Goal: Task Accomplishment & Management: Use online tool/utility

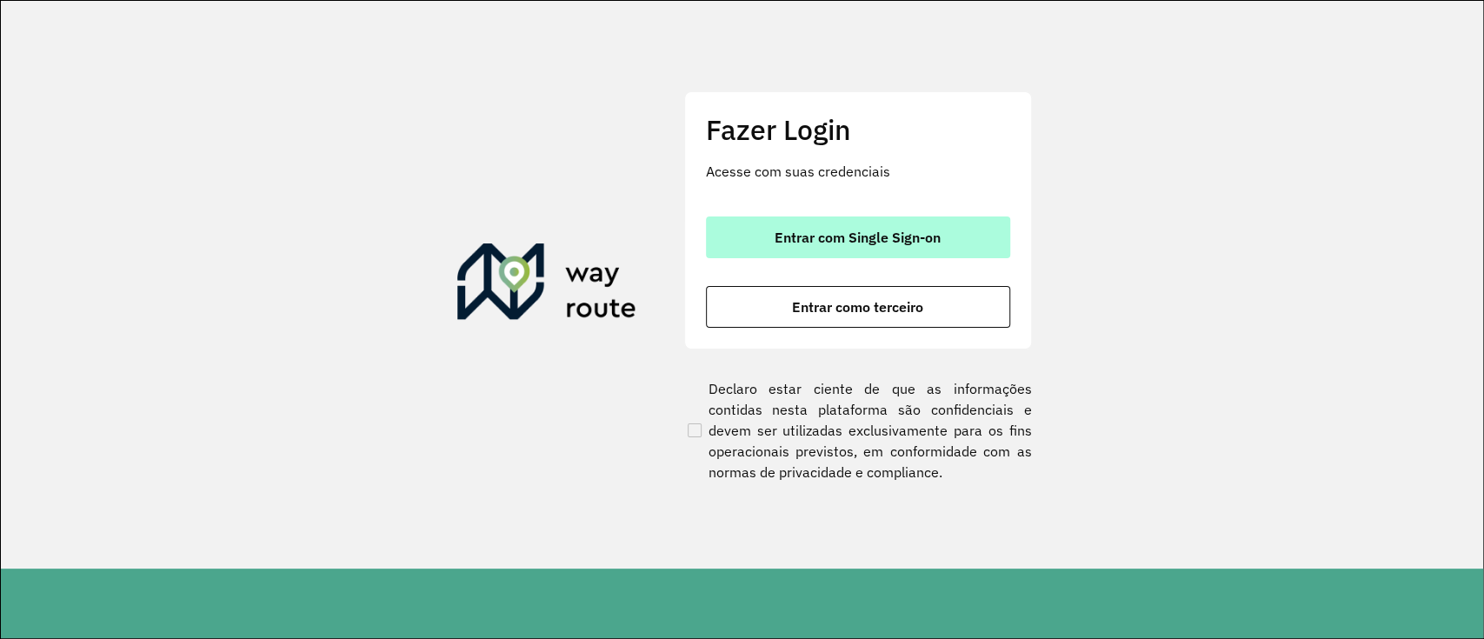
click at [771, 226] on button "Entrar com Single Sign-on" at bounding box center [858, 237] width 304 height 42
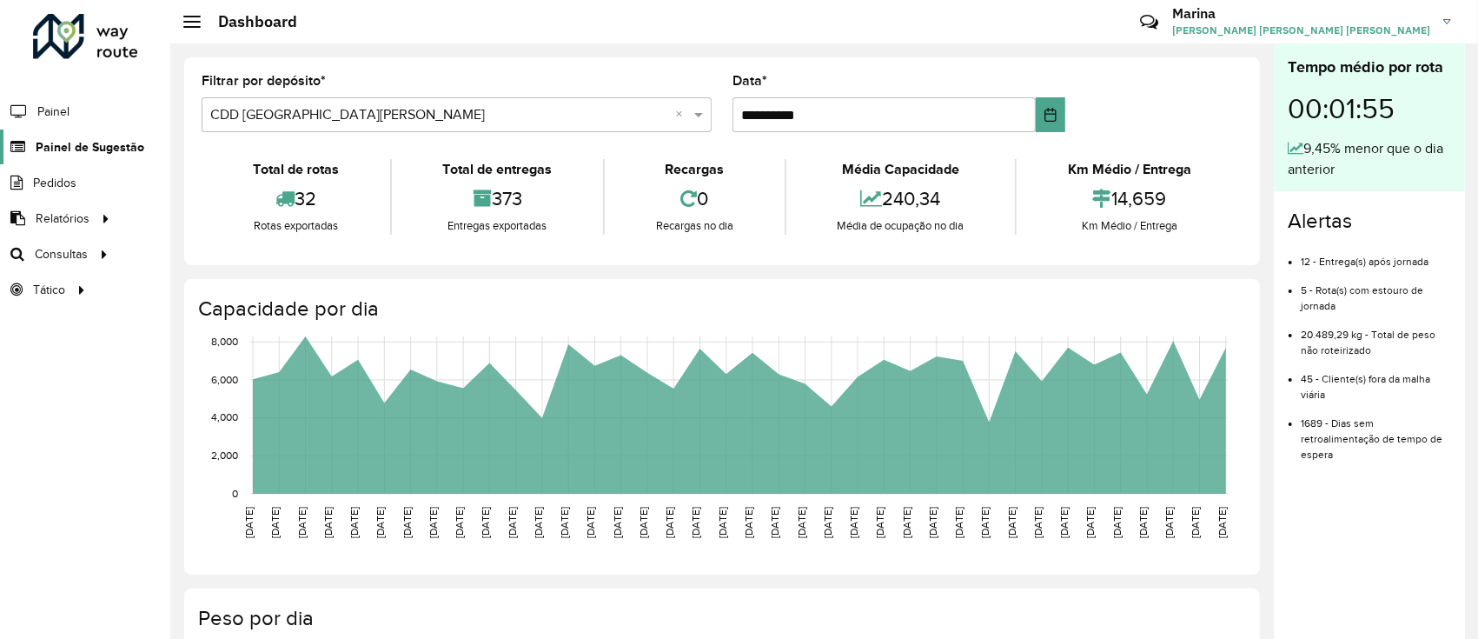
click at [93, 150] on span "Painel de Sugestão" at bounding box center [90, 147] width 109 height 18
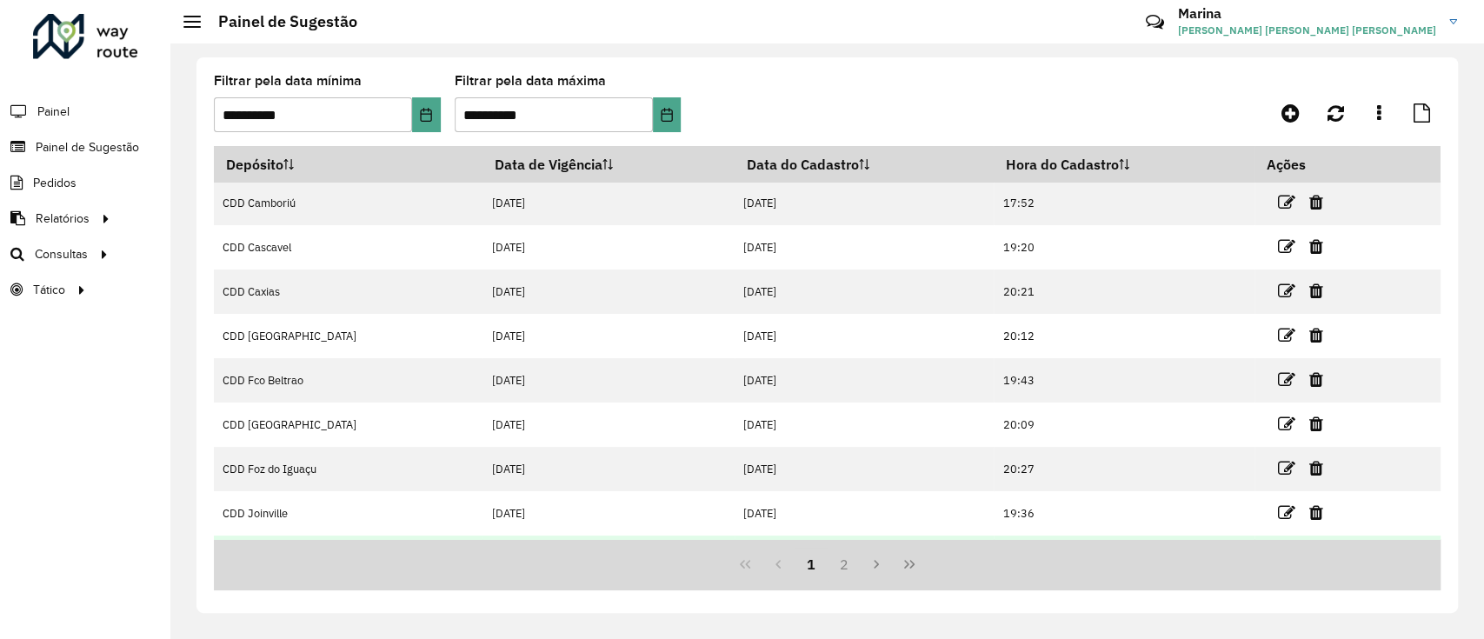
scroll to position [174, 0]
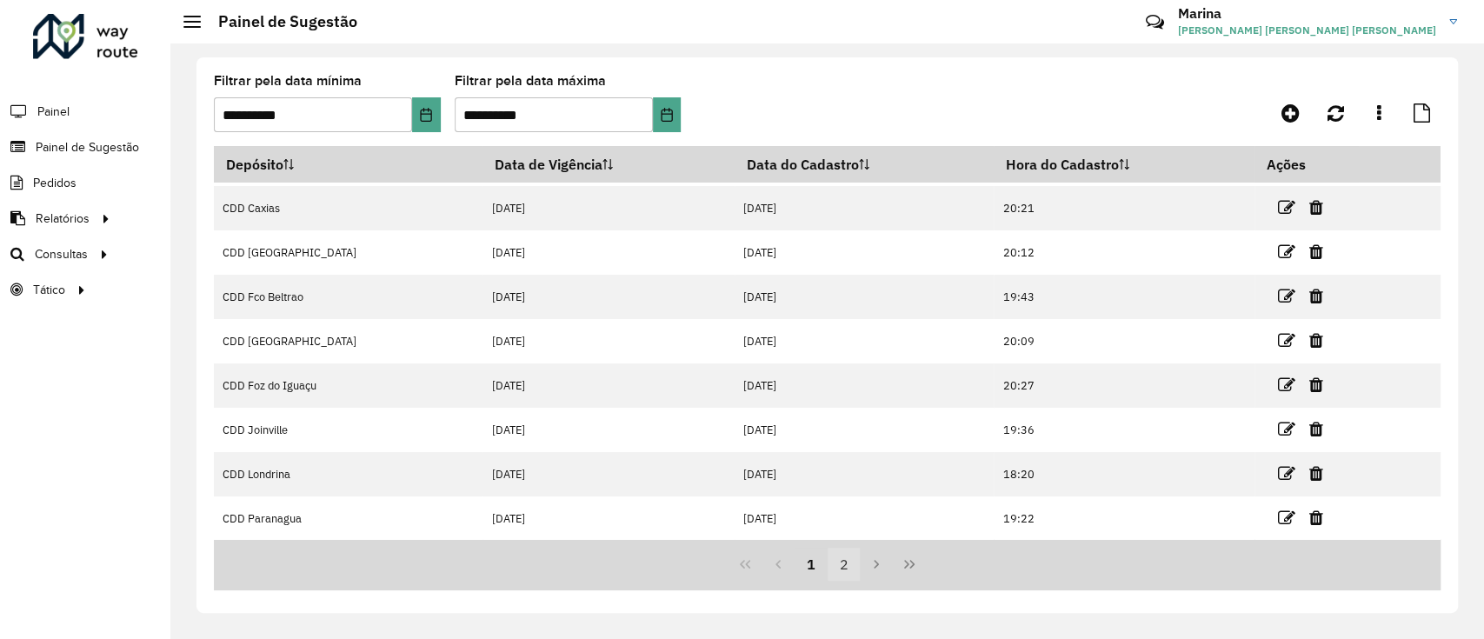
click at [854, 563] on button "2" at bounding box center [843, 564] width 33 height 33
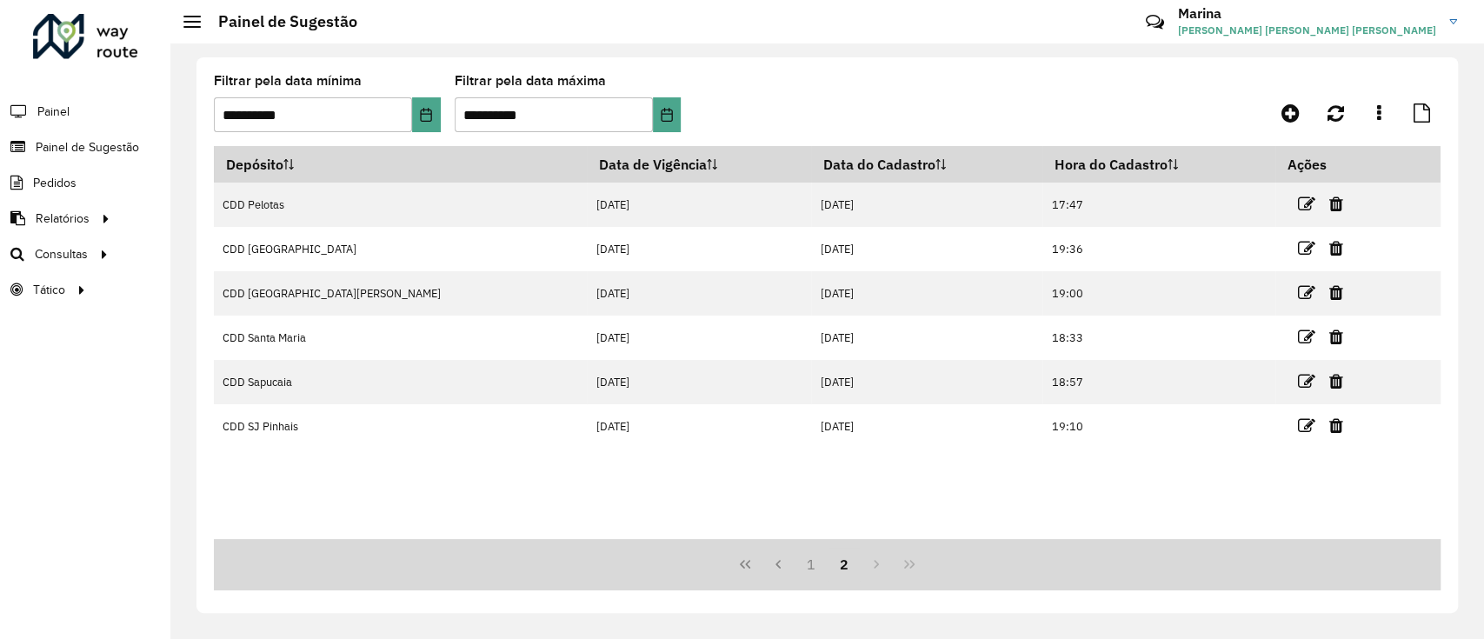
scroll to position [0, 0]
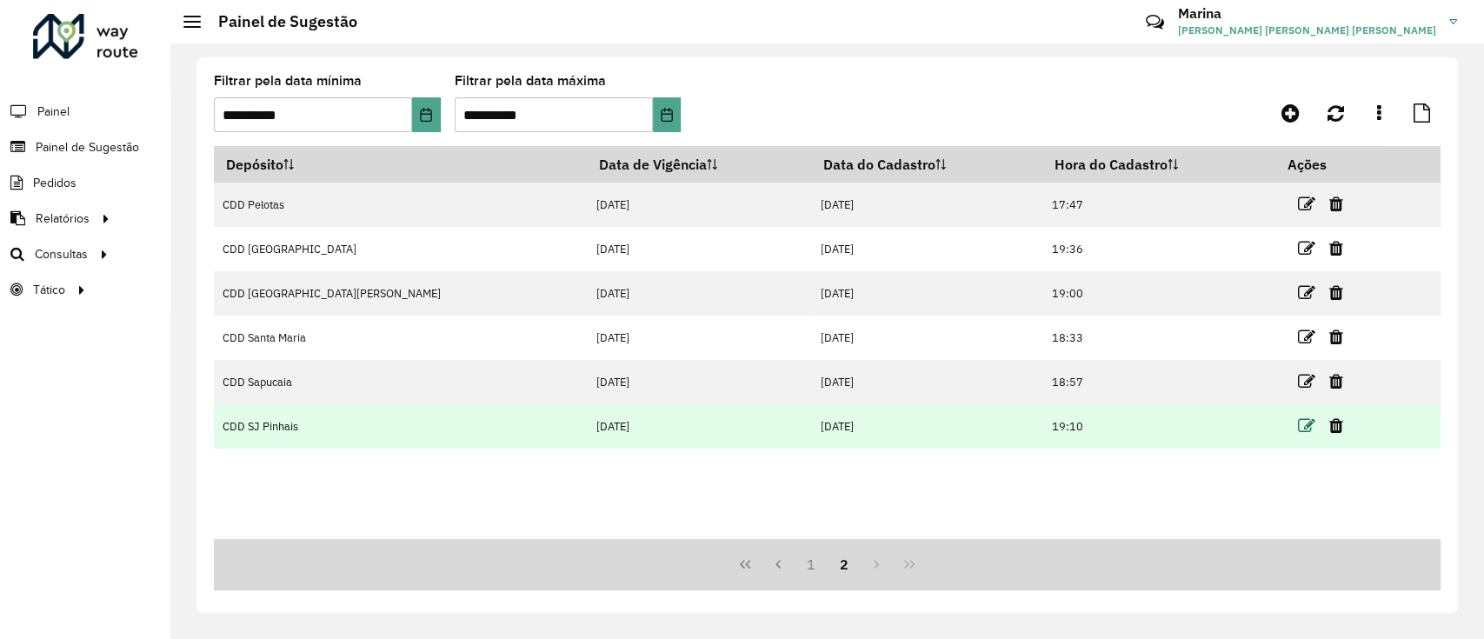
click at [1298, 418] on icon at bounding box center [1306, 425] width 17 height 17
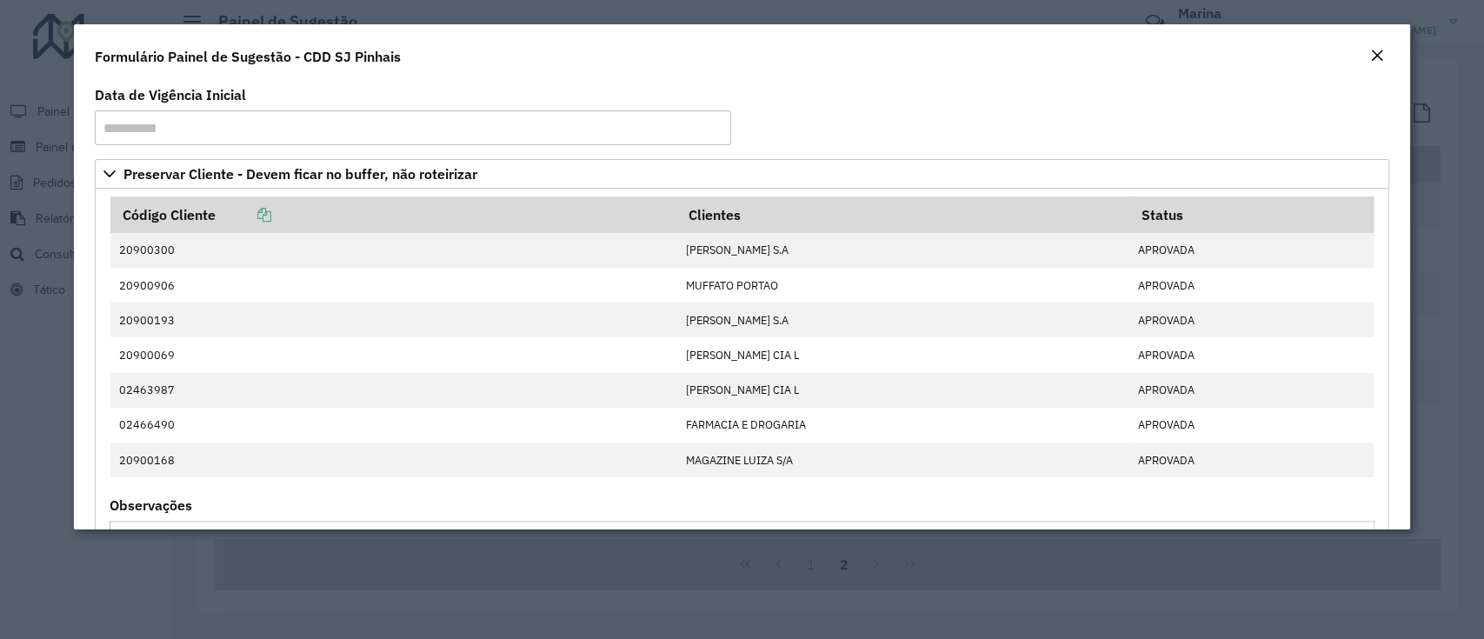
click at [1380, 57] on em "Close" at bounding box center [1377, 56] width 14 height 14
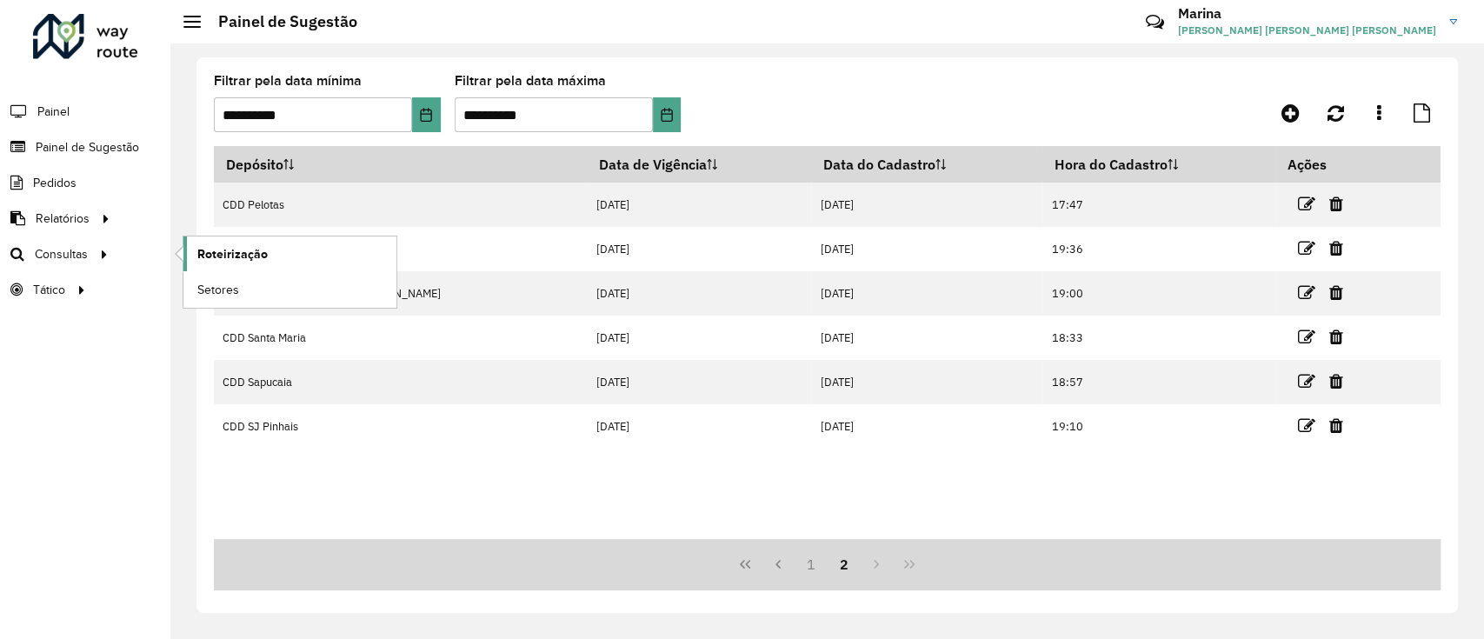
click at [209, 243] on link "Roteirização" at bounding box center [289, 253] width 213 height 35
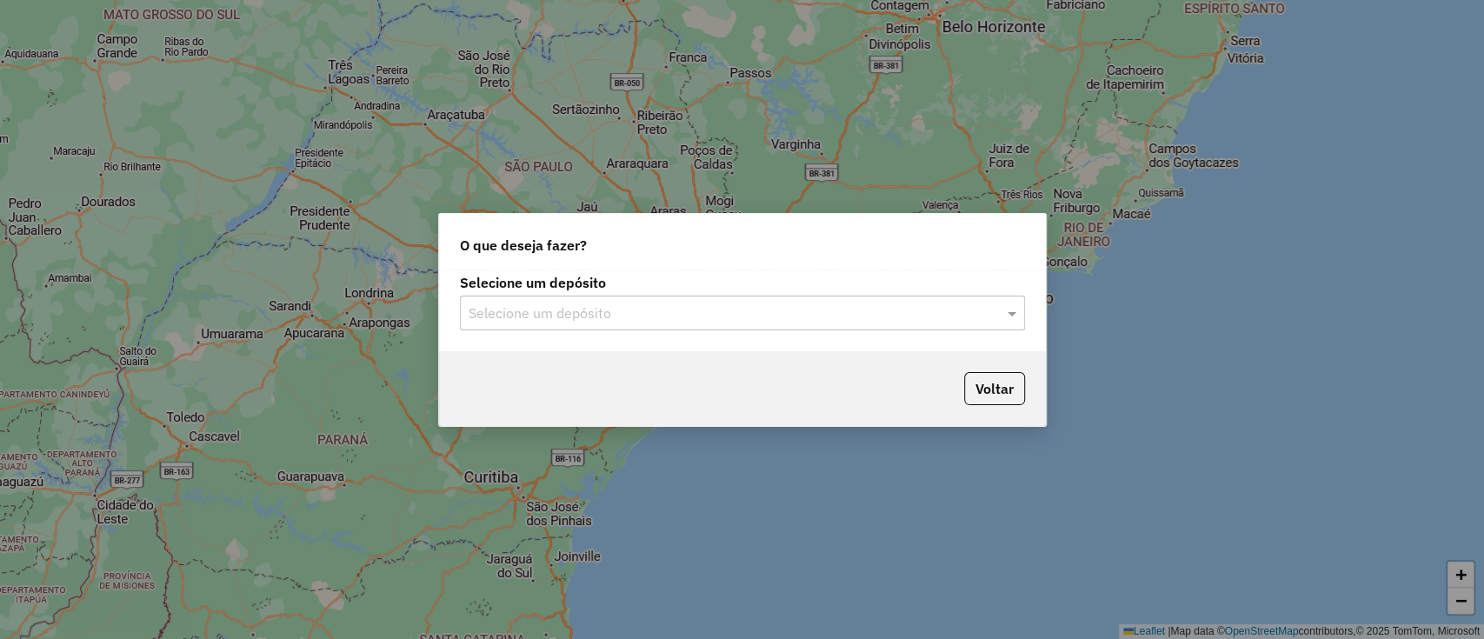
click at [893, 308] on input "text" at bounding box center [724, 313] width 513 height 21
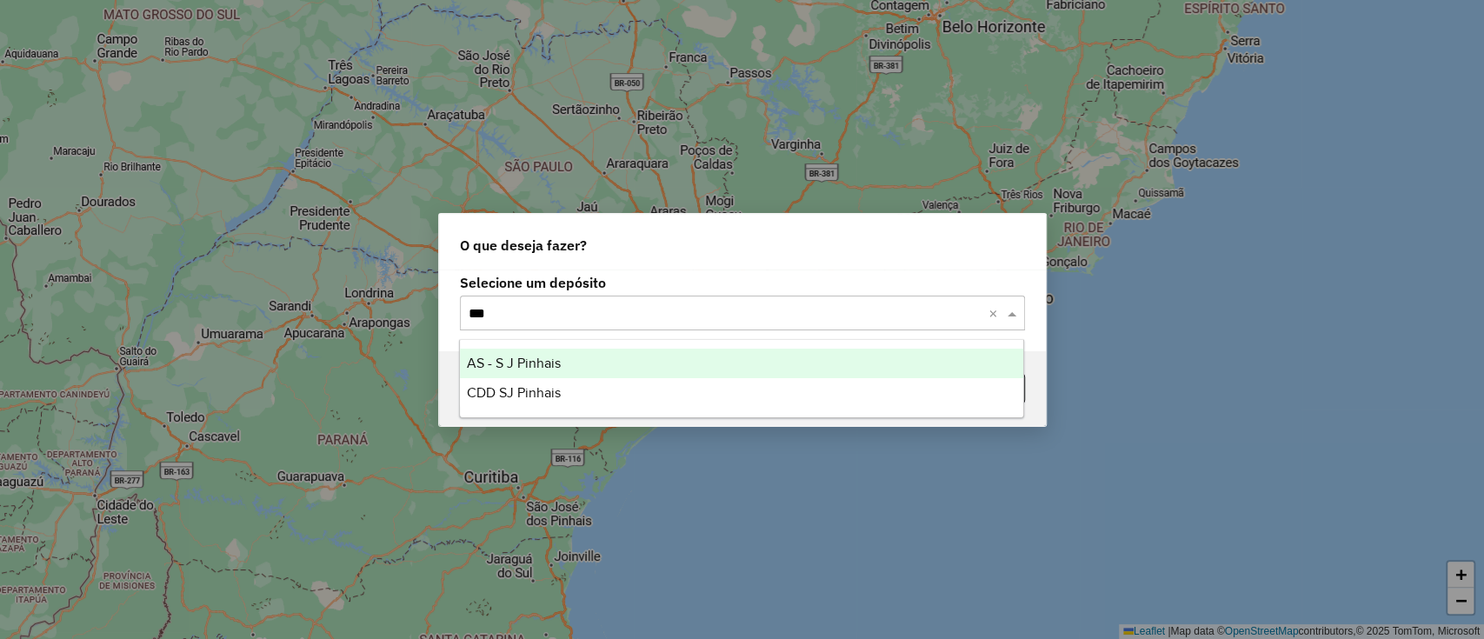
type input "****"
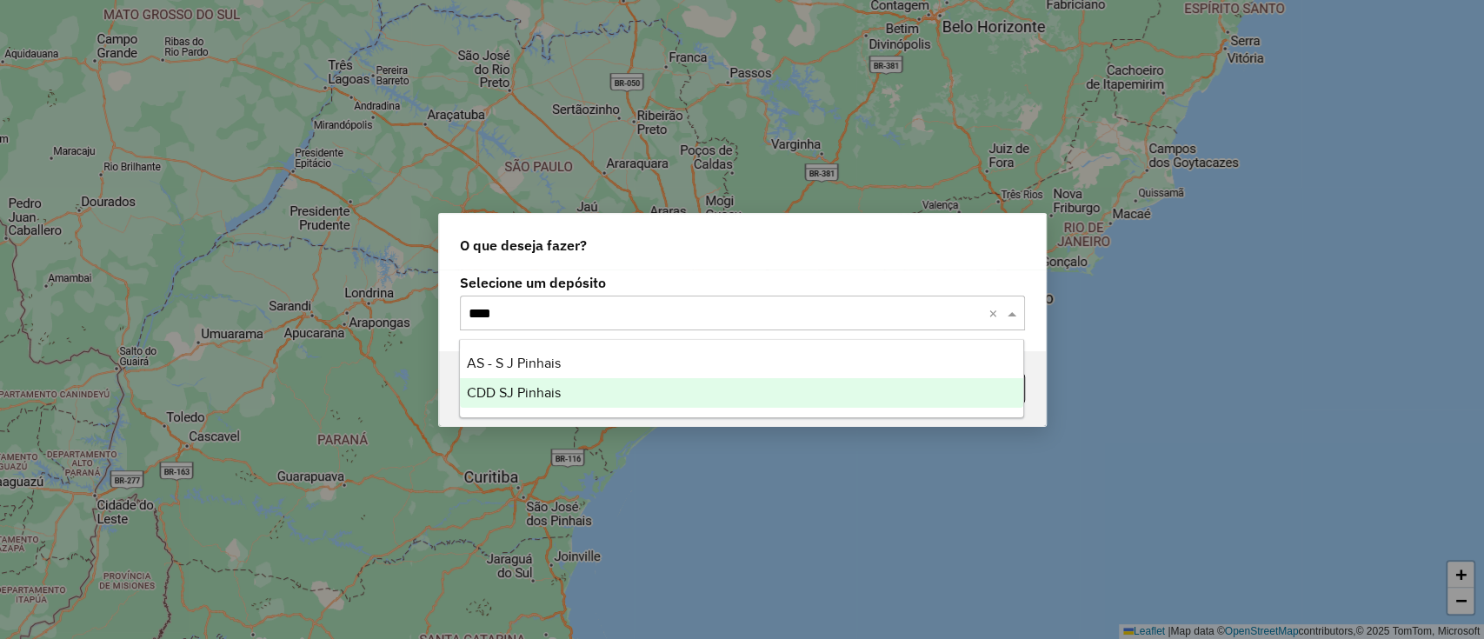
click at [602, 403] on div "CDD SJ Pinhais" at bounding box center [741, 393] width 563 height 30
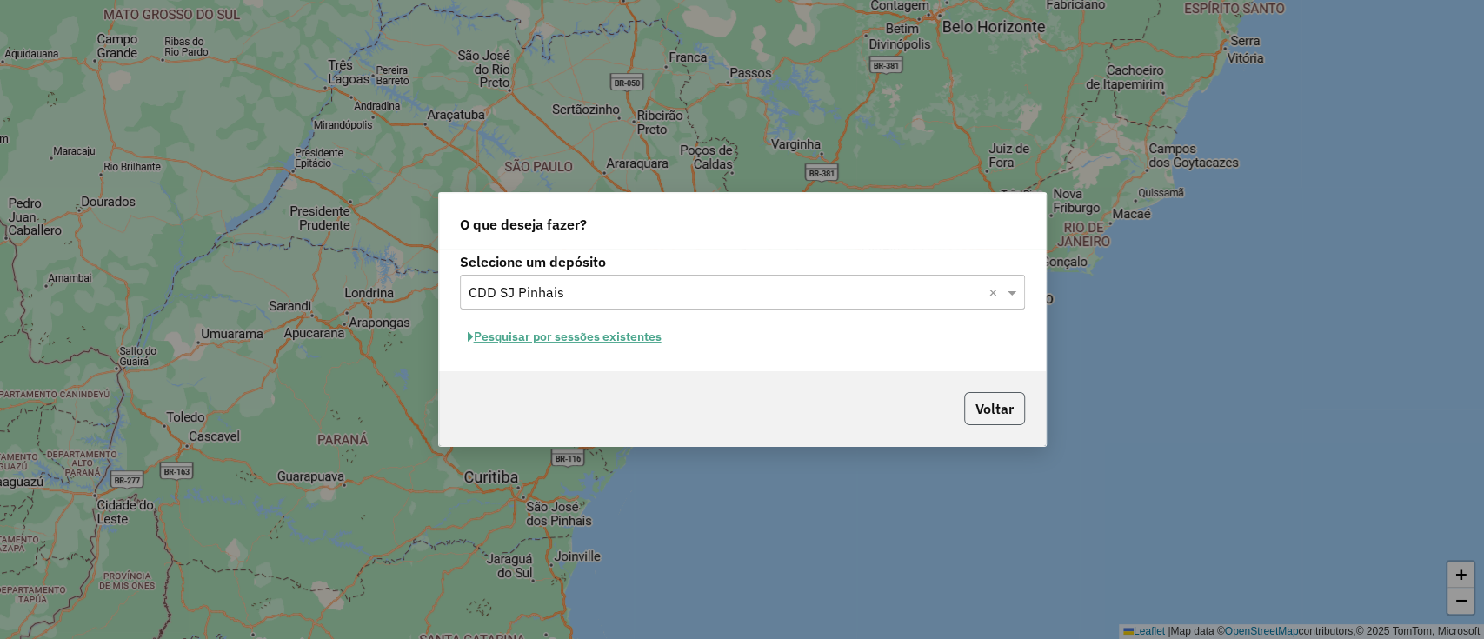
click at [995, 395] on button "Voltar" at bounding box center [994, 408] width 61 height 33
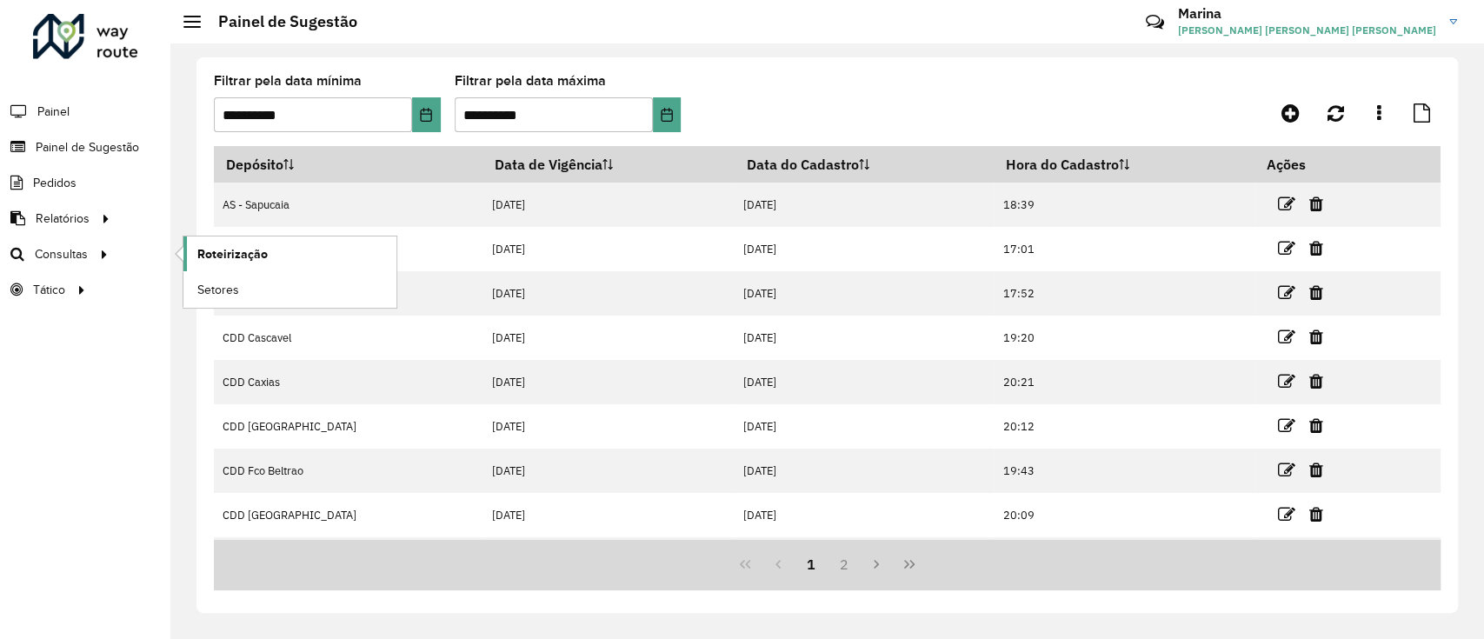
click at [190, 247] on link "Roteirização" at bounding box center [289, 253] width 213 height 35
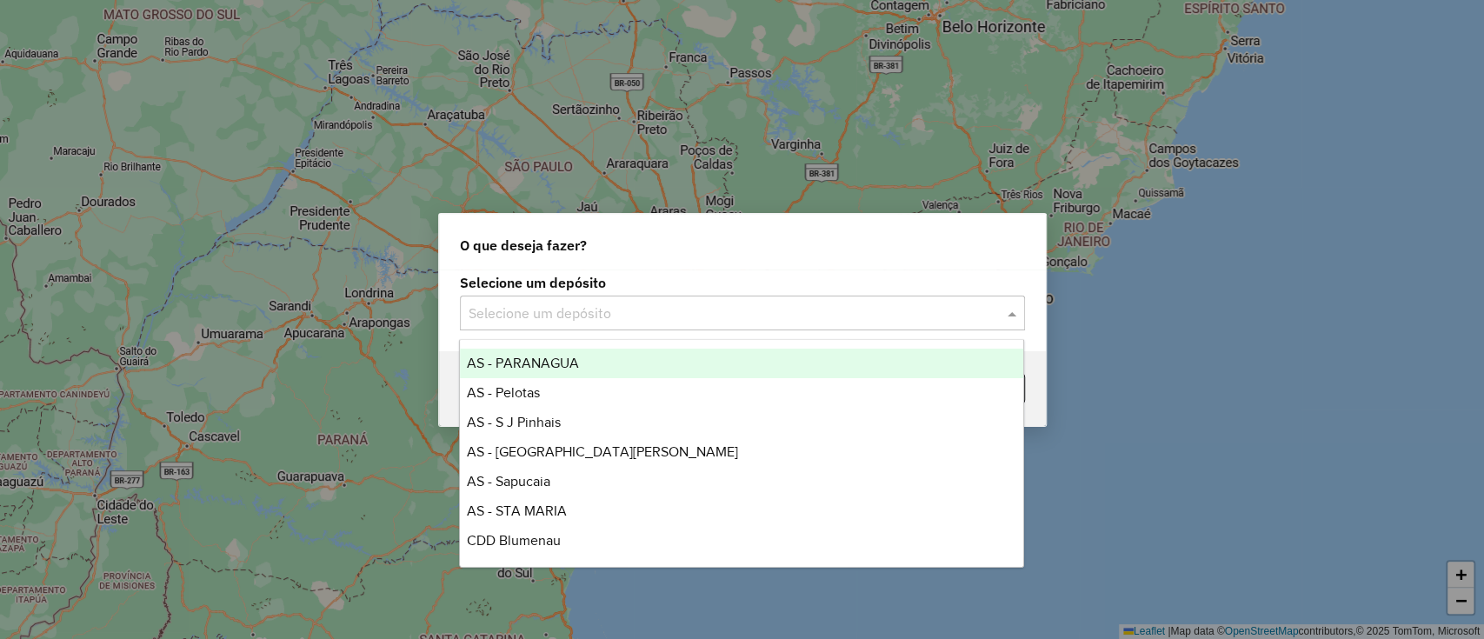
click at [594, 311] on input "text" at bounding box center [724, 313] width 513 height 21
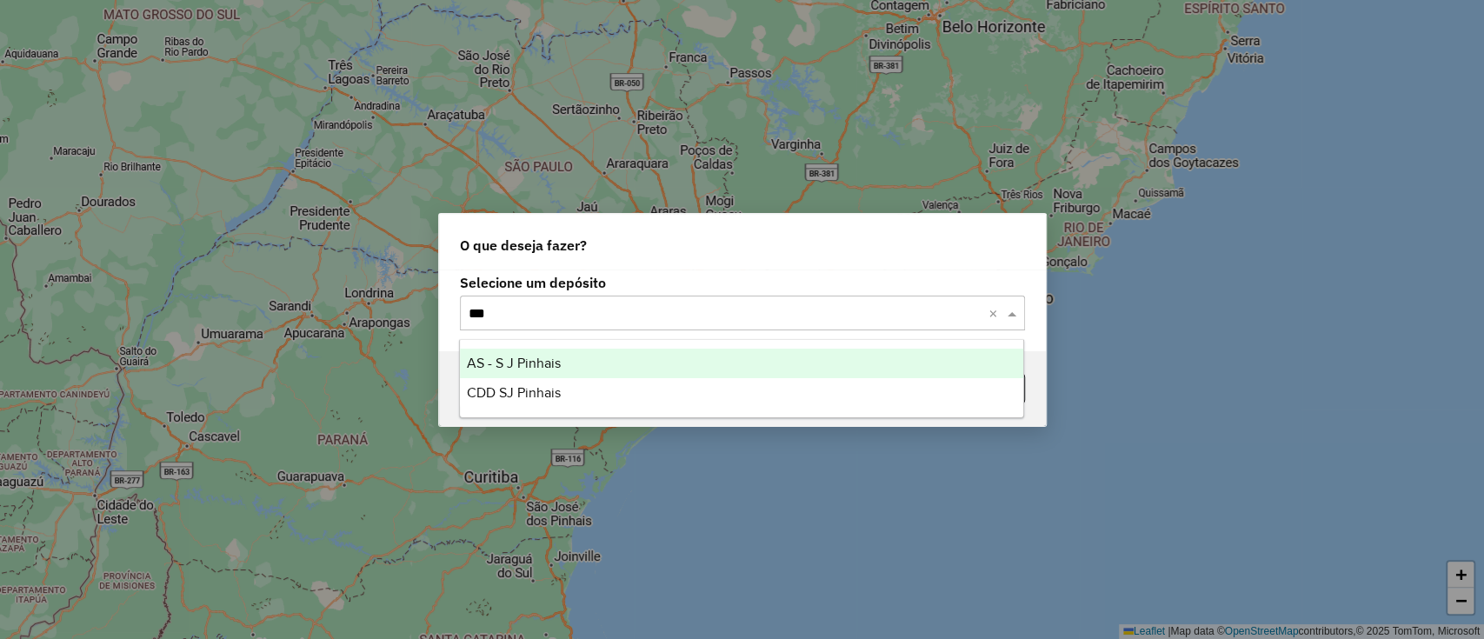
type input "****"
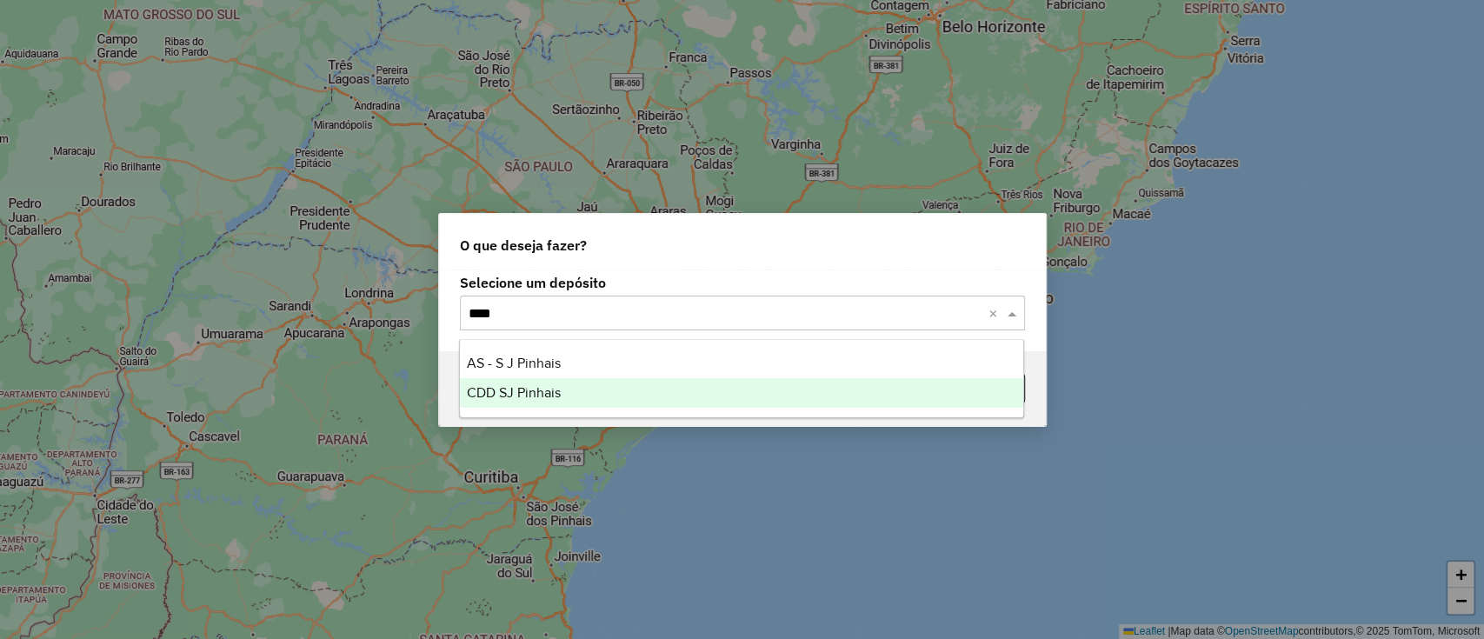
click at [580, 396] on div "CDD SJ Pinhais" at bounding box center [741, 393] width 563 height 30
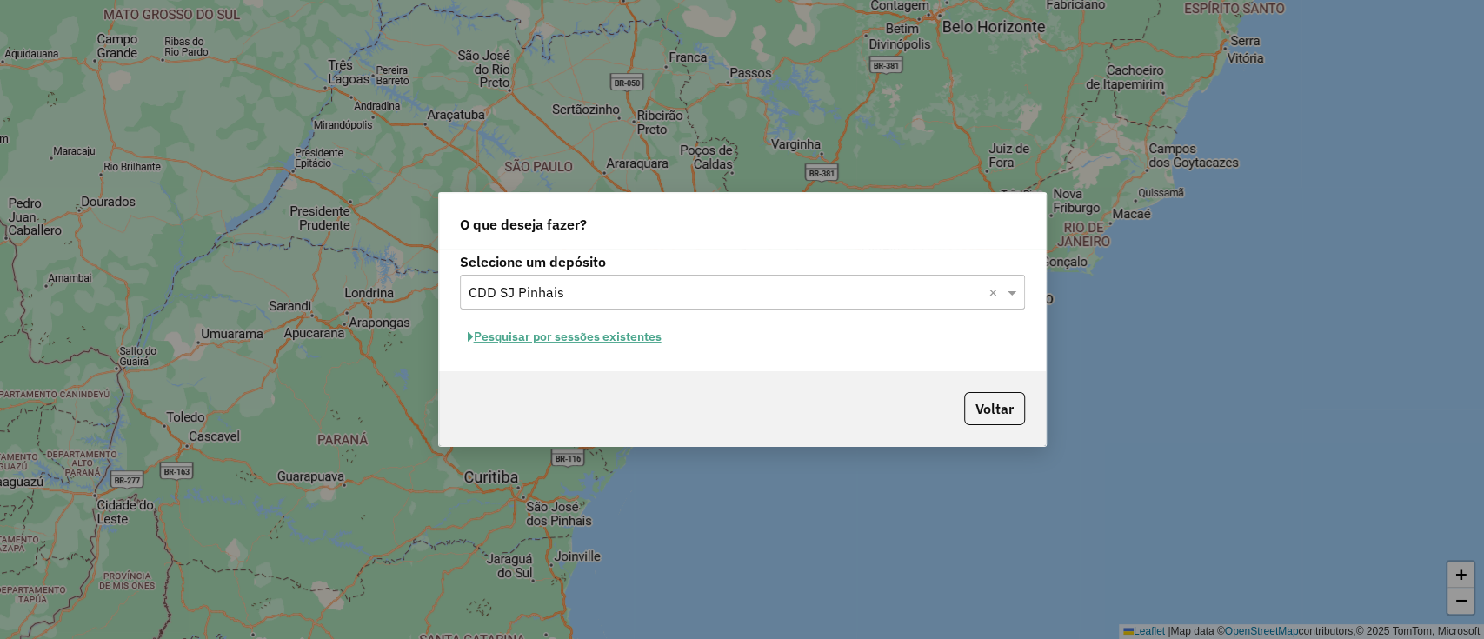
click at [523, 340] on button "Pesquisar por sessões existentes" at bounding box center [564, 336] width 209 height 27
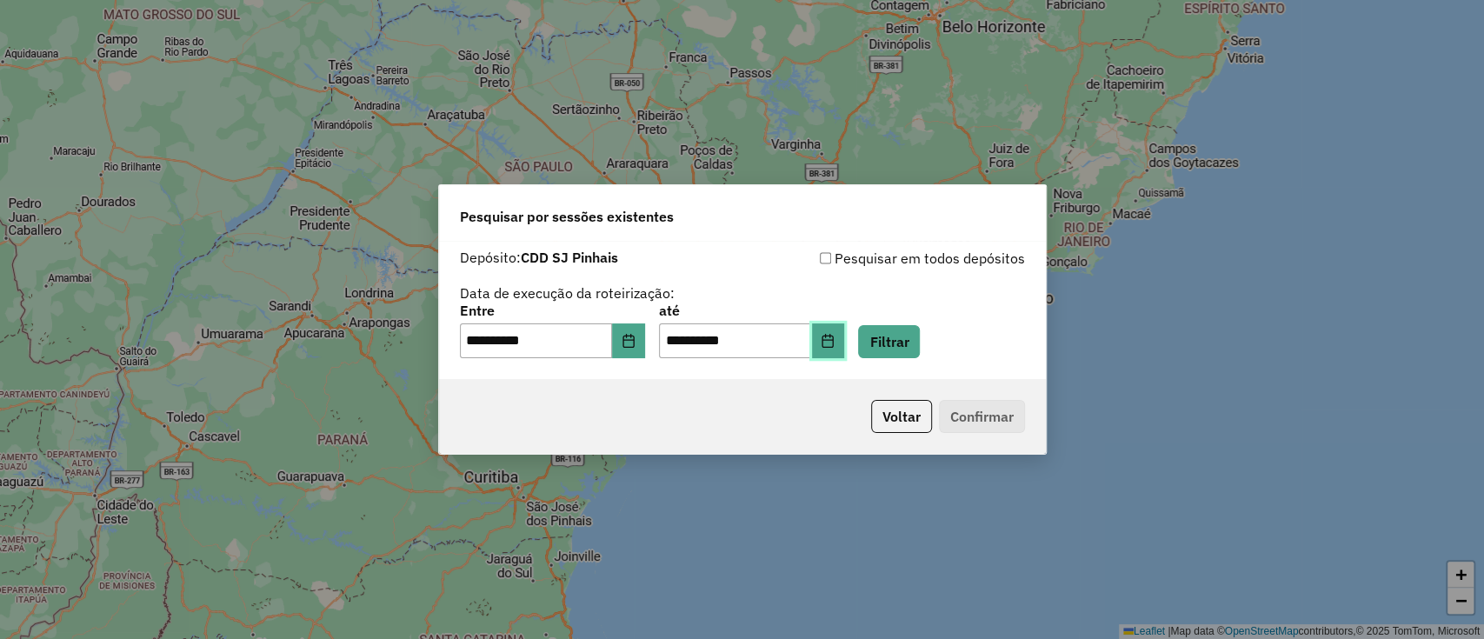
click at [834, 339] on icon "Choose Date" at bounding box center [828, 341] width 14 height 14
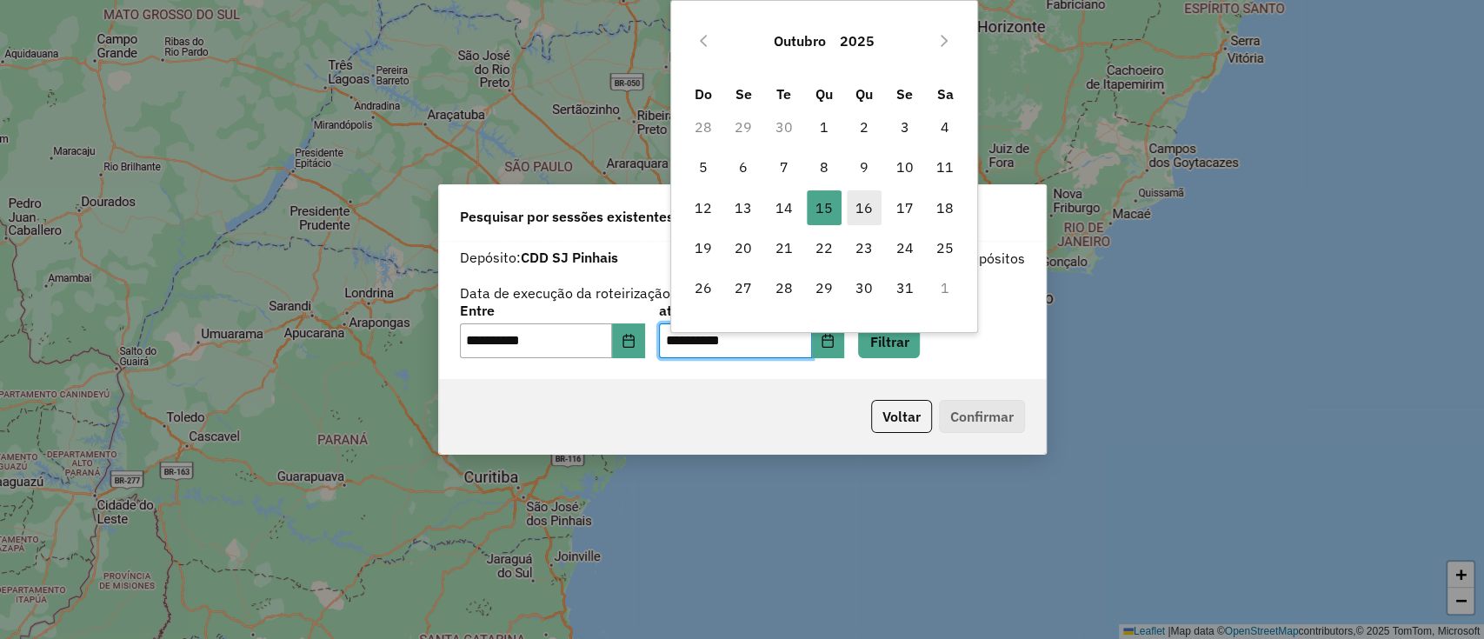
click at [855, 200] on span "16" at bounding box center [864, 207] width 35 height 35
type input "**********"
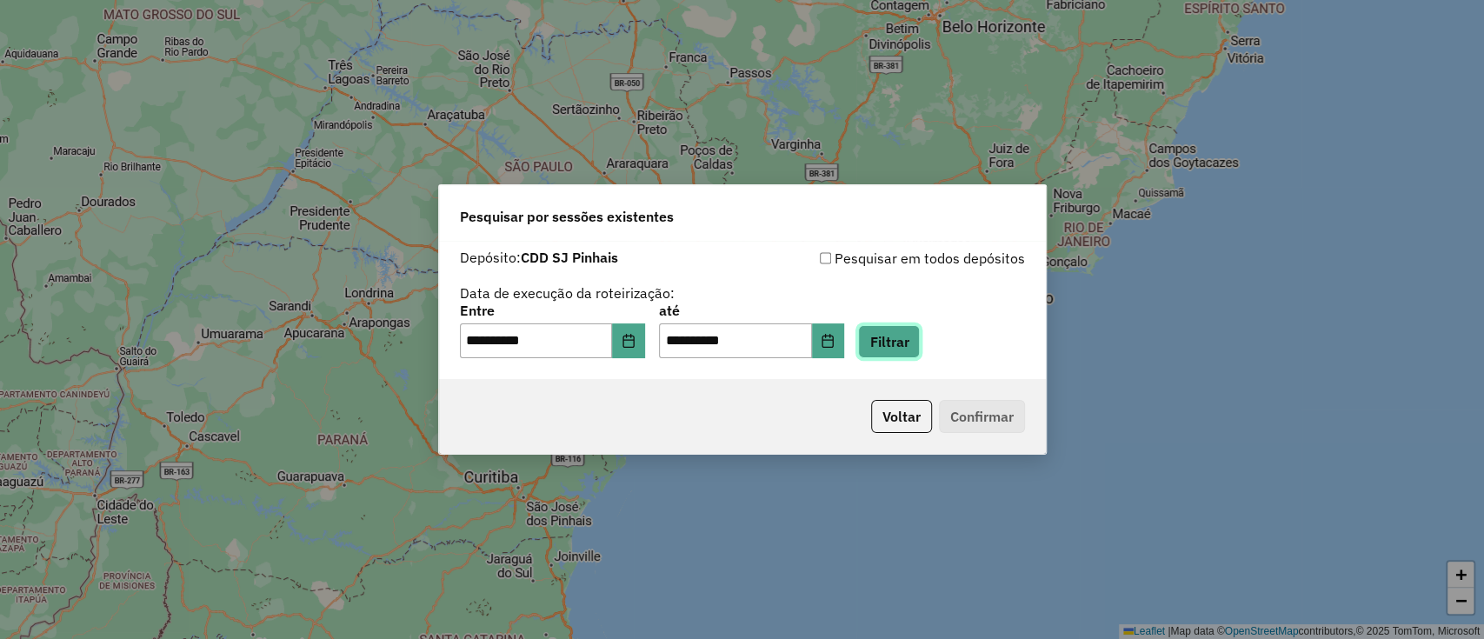
click at [920, 356] on button "Filtrar" at bounding box center [889, 341] width 62 height 33
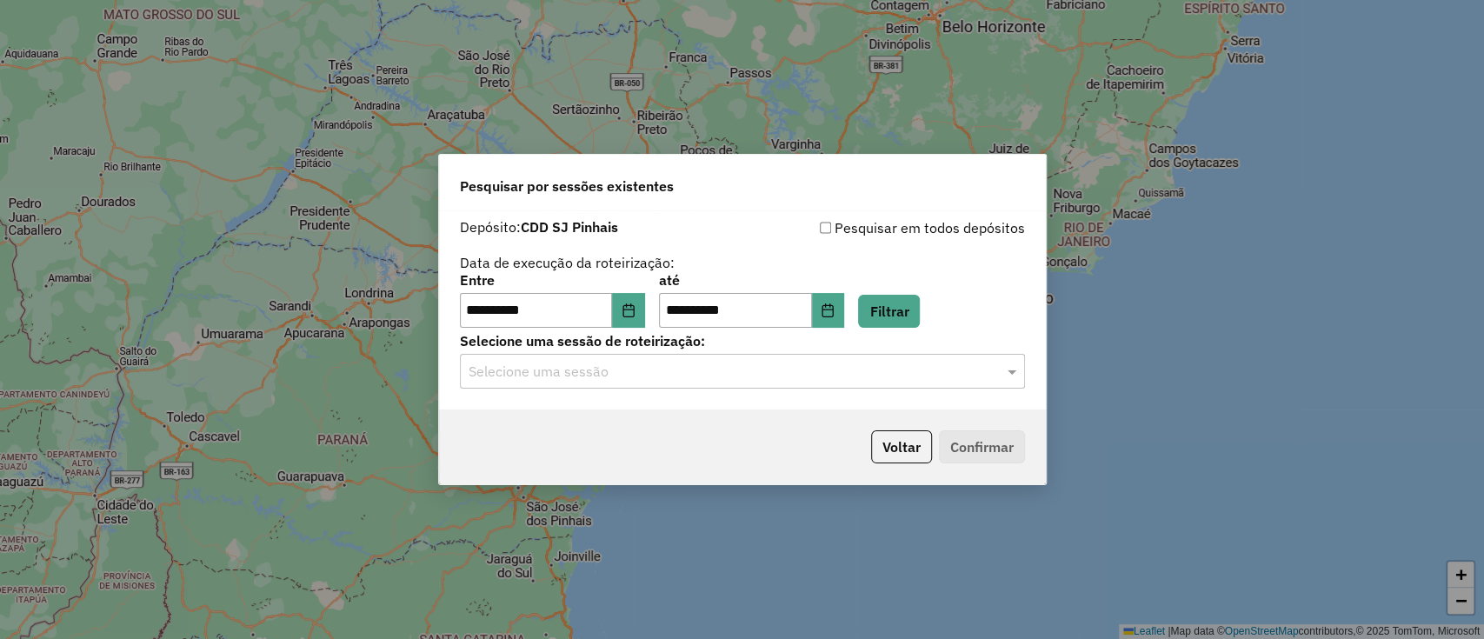
click at [714, 371] on input "text" at bounding box center [724, 372] width 513 height 21
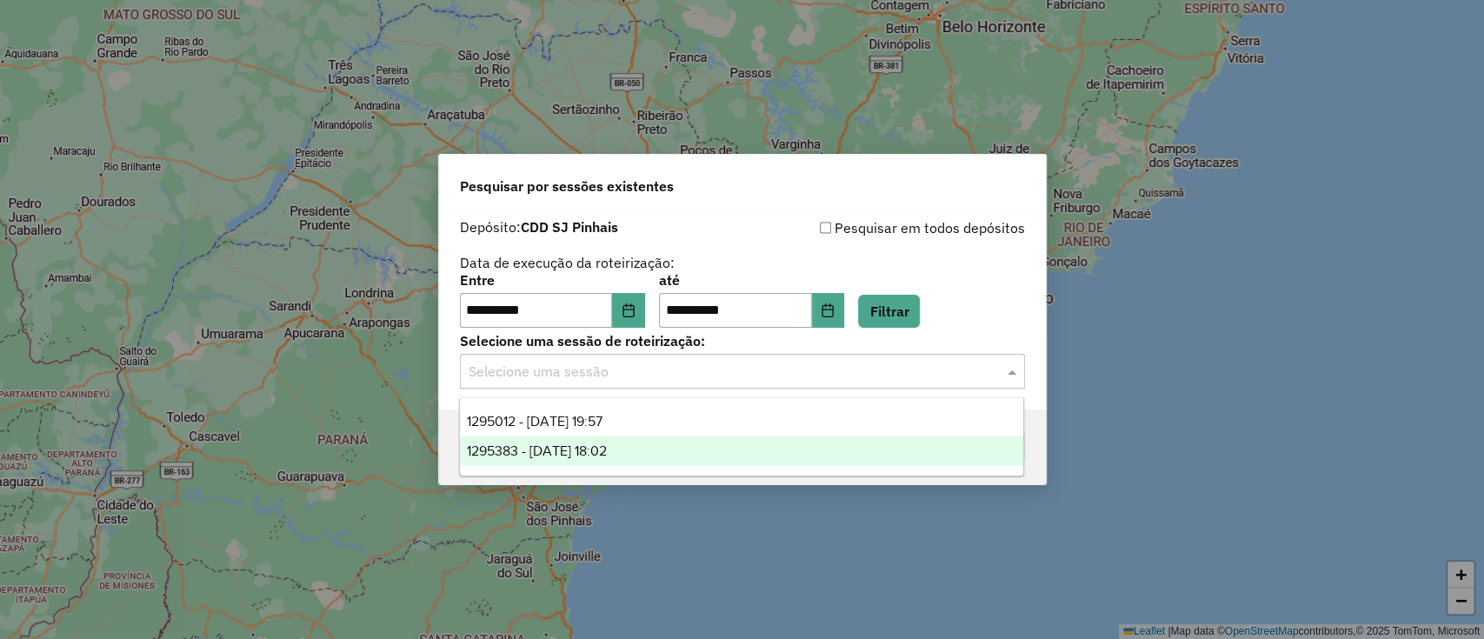
click at [701, 443] on div "1295383 - 16/10/2025 18:02" at bounding box center [741, 451] width 563 height 30
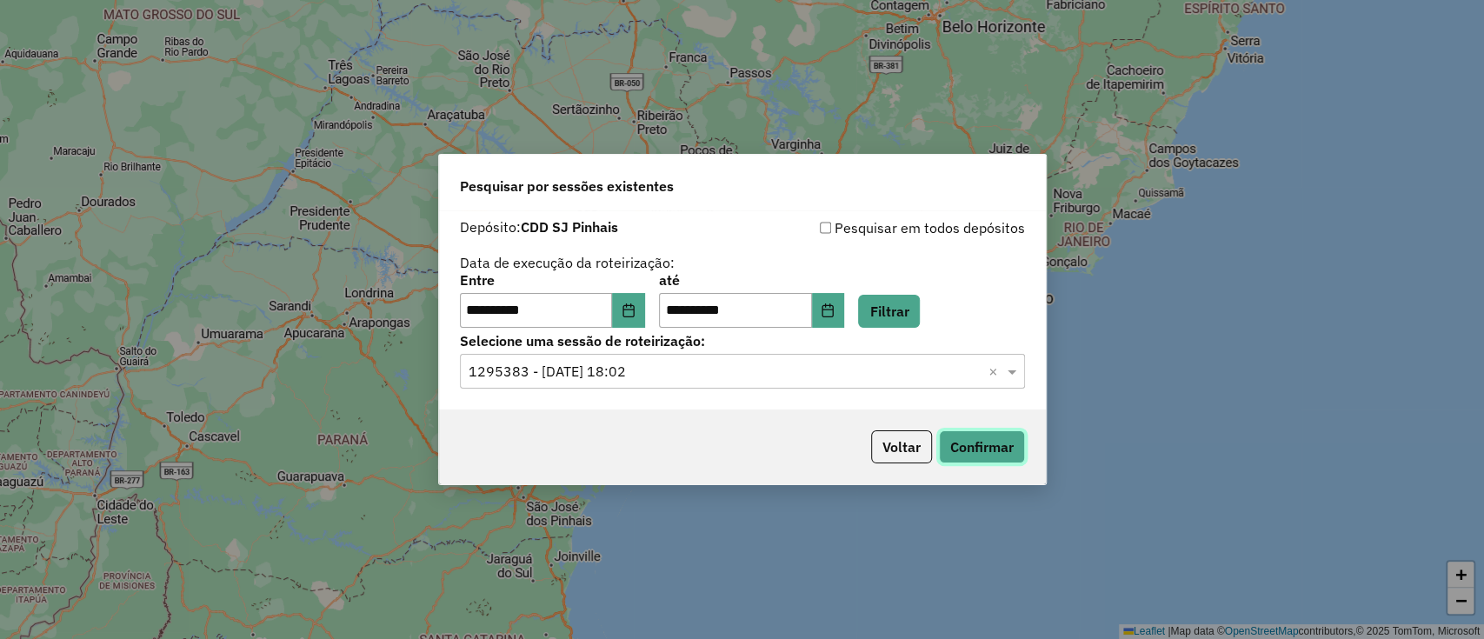
click at [990, 443] on button "Confirmar" at bounding box center [982, 446] width 86 height 33
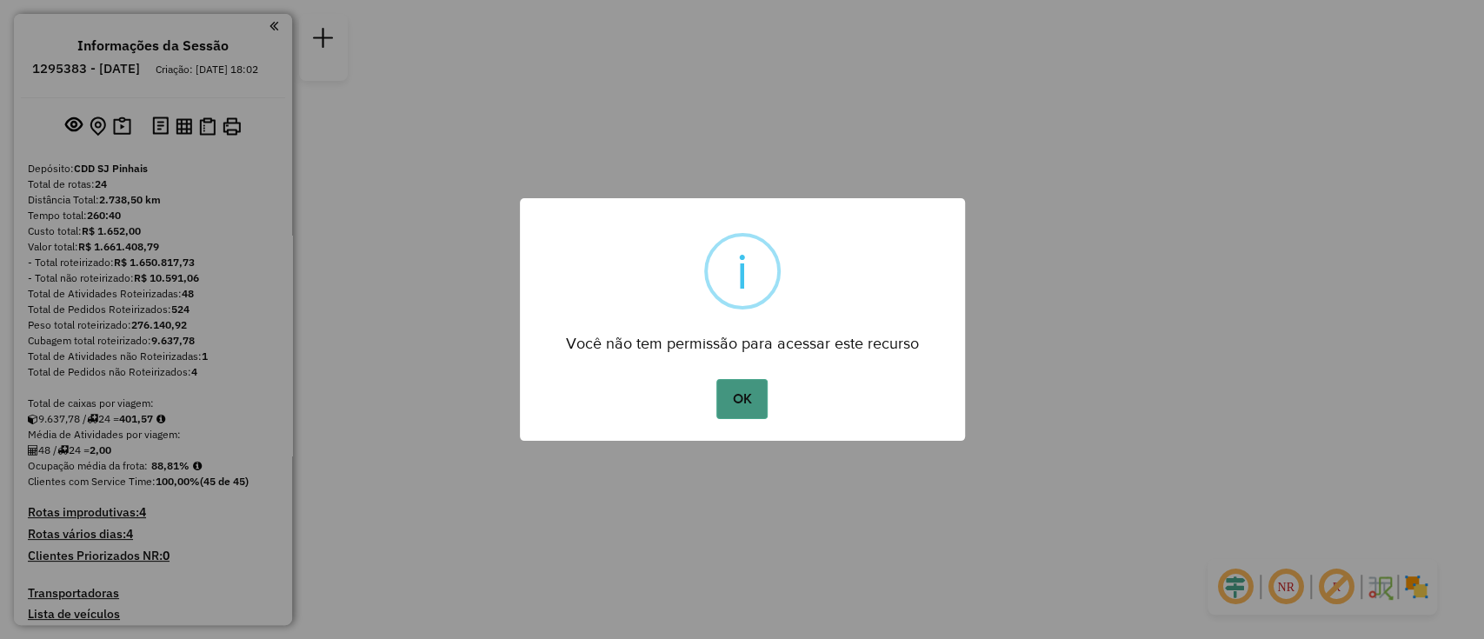
click at [734, 404] on button "OK" at bounding box center [741, 399] width 51 height 40
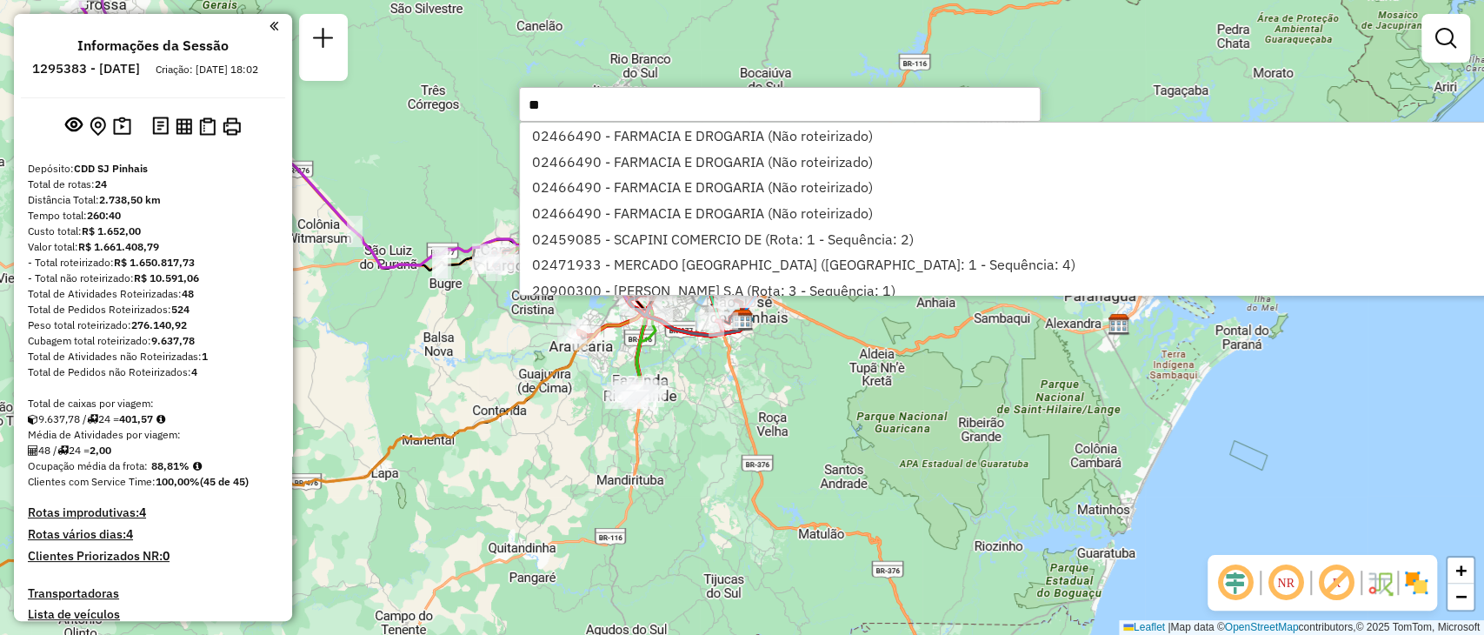
type input "***"
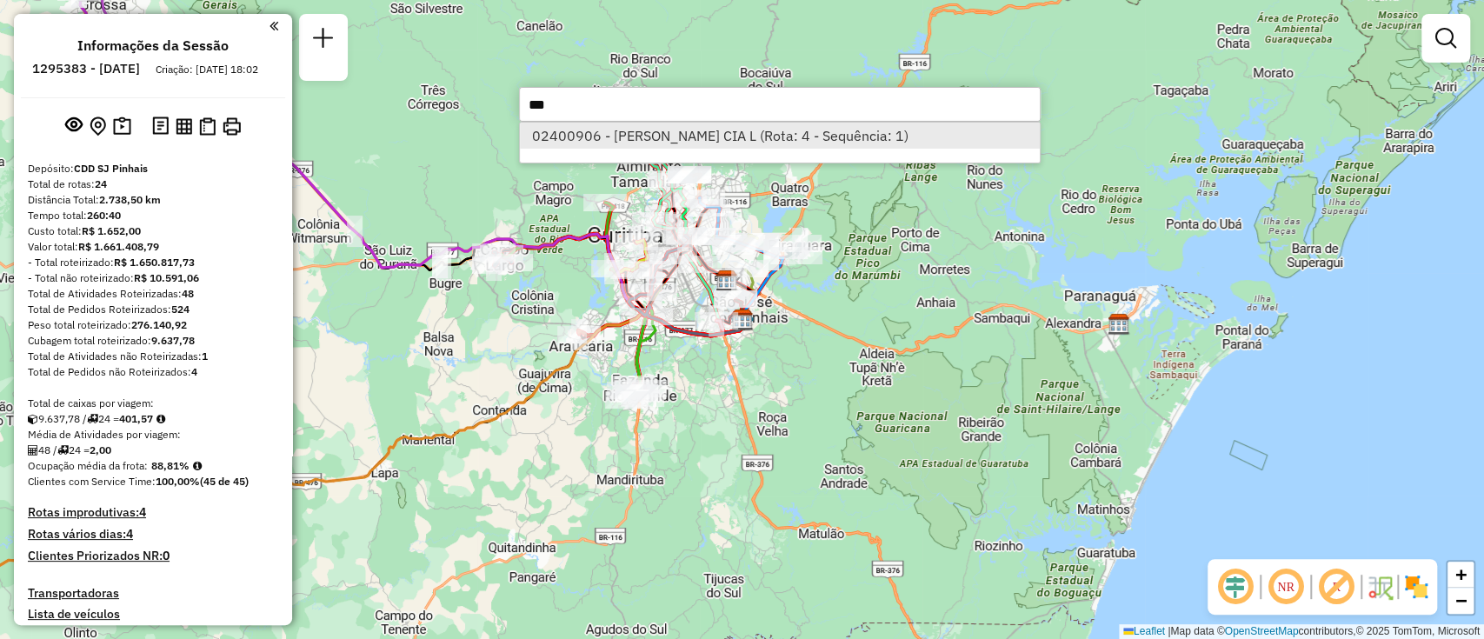
click at [695, 131] on li "02400906 - IRMAOS MUFFATO CIA L (Rota: 4 - Sequência: 1)" at bounding box center [780, 136] width 520 height 26
select select "**********"
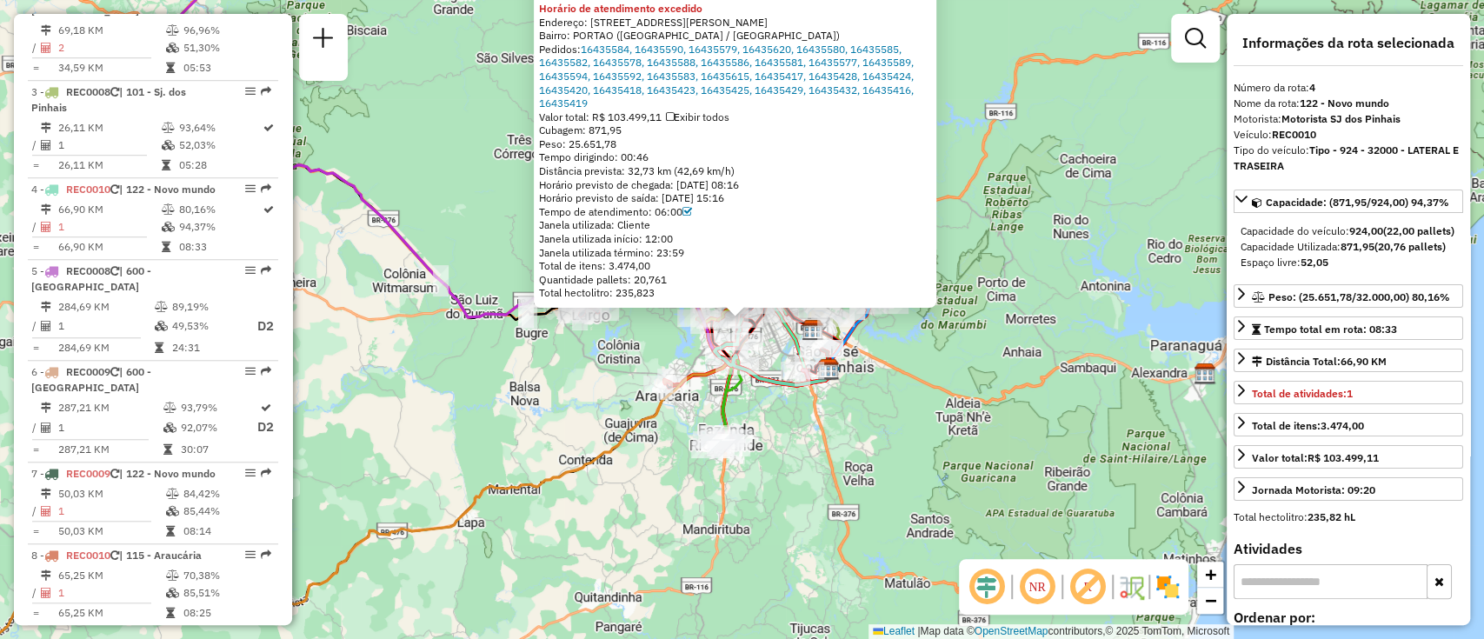
scroll to position [987, 0]
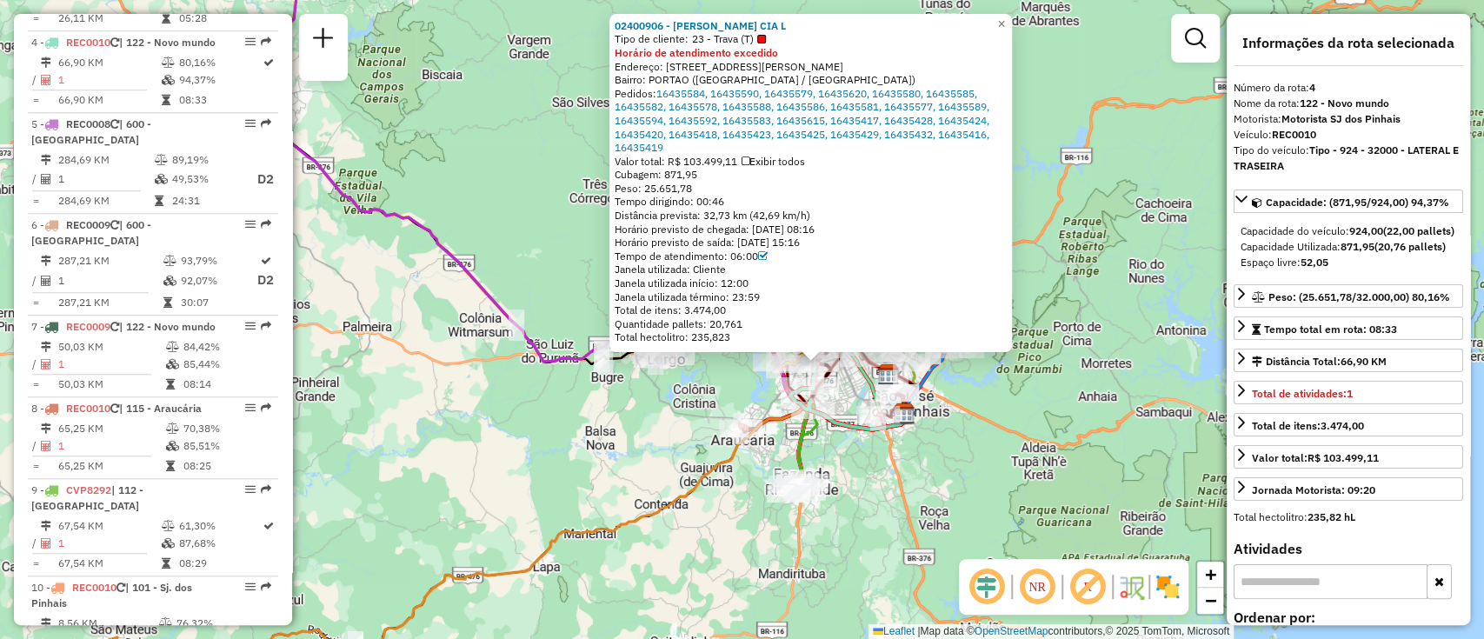
drag, startPoint x: 1002, startPoint y: 402, endPoint x: 1078, endPoint y: 446, distance: 87.2
click at [1078, 446] on div "02400906 - IRMAOS MUFFATO CIA L Tipo de cliente: 23 - Trava (T) Horário de aten…" at bounding box center [742, 319] width 1484 height 639
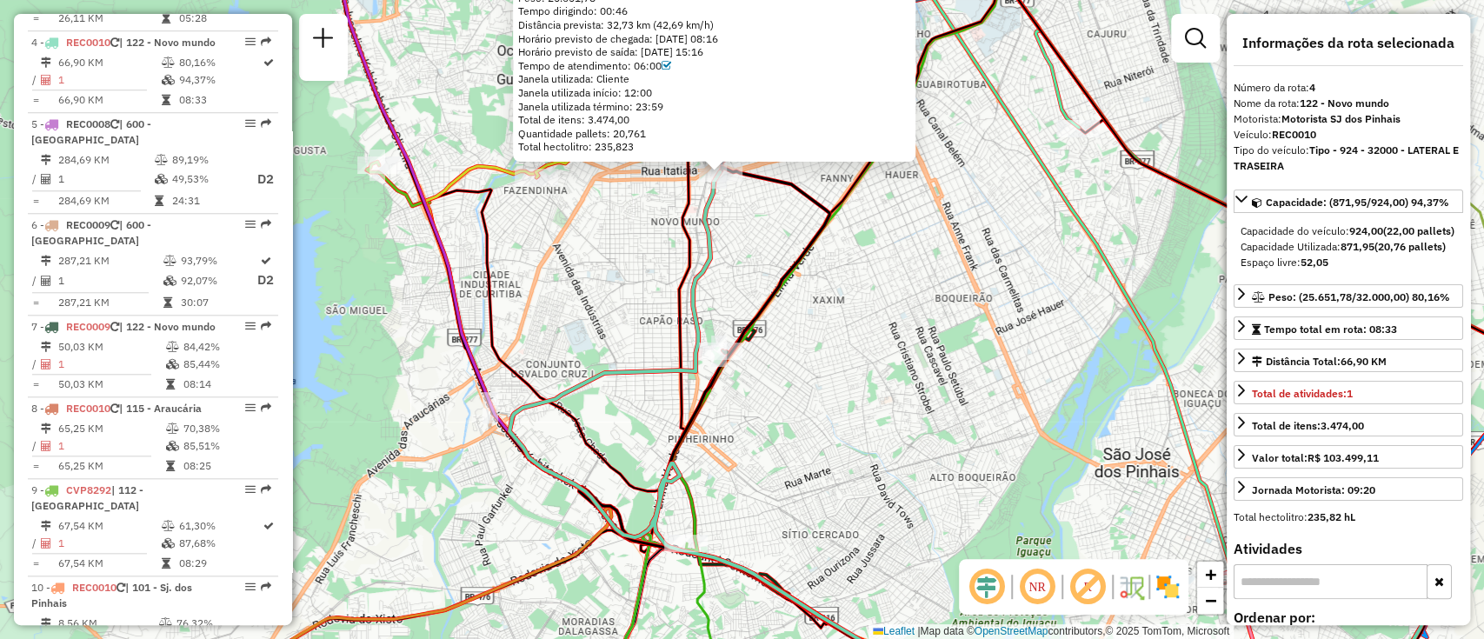
drag, startPoint x: 734, startPoint y: 301, endPoint x: 831, endPoint y: 353, distance: 109.7
click at [831, 353] on div "02400906 - IRMAOS MUFFATO CIA L Tipo de cliente: 23 - Trava (T) Horário de aten…" at bounding box center [742, 319] width 1484 height 639
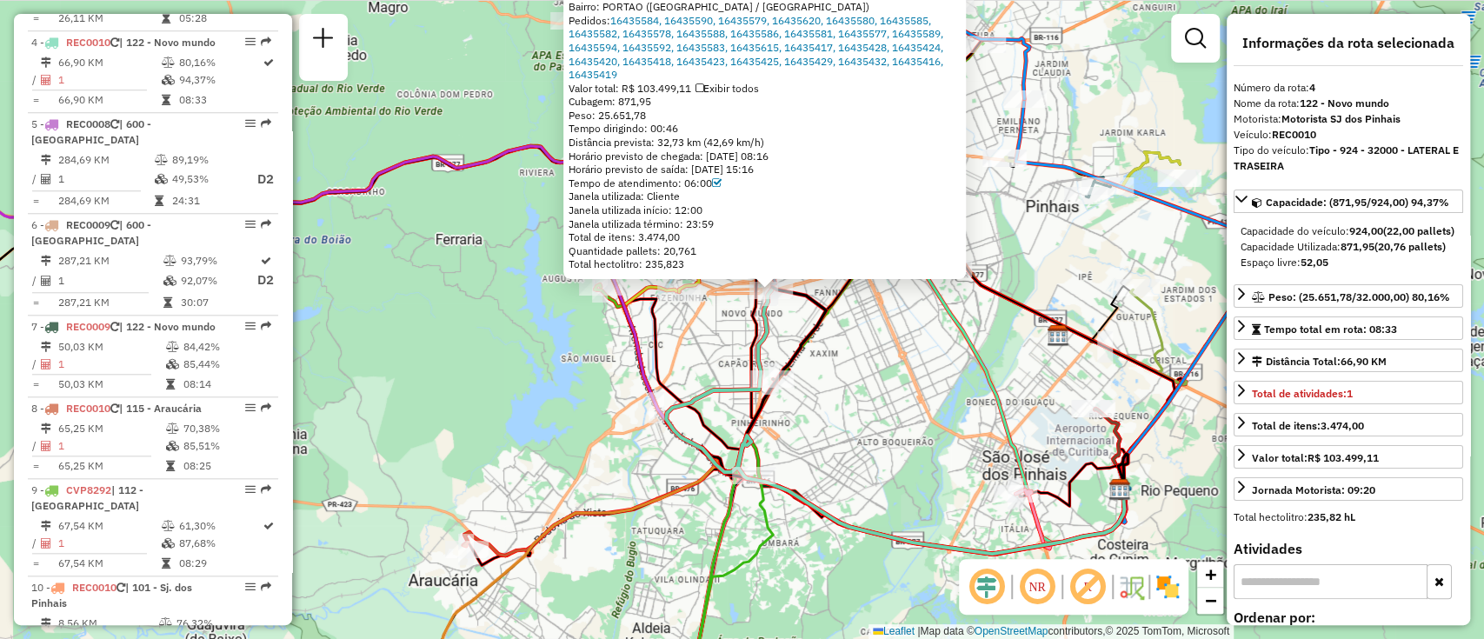
drag, startPoint x: 877, startPoint y: 423, endPoint x: 877, endPoint y: 433, distance: 9.6
click at [877, 433] on div "02400906 - IRMAOS MUFFATO CIA L Tipo de cliente: 23 - Trava (T) Horário de aten…" at bounding box center [742, 319] width 1484 height 639
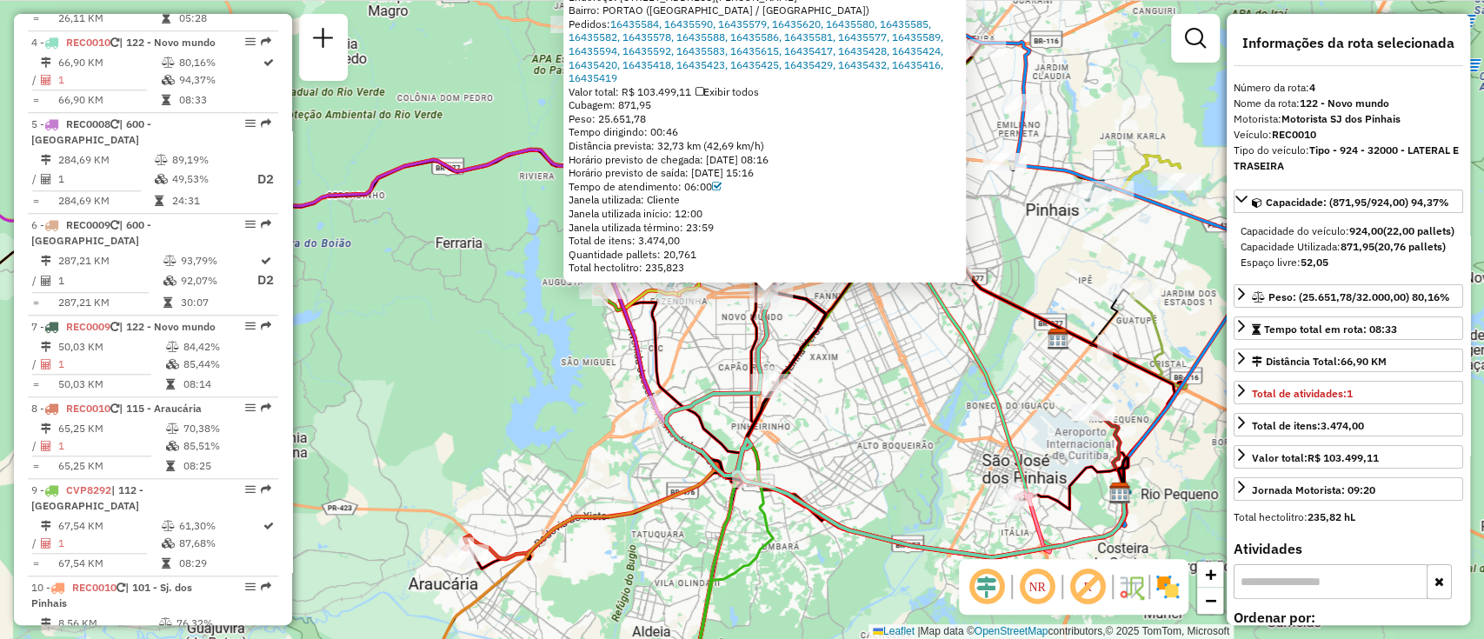
click at [1060, 87] on div "Rota 18 - Placa AOT1948 02465586 - ADEGA BRASIL DISTRIB 02400906 - IRMAOS MUFFA…" at bounding box center [742, 319] width 1484 height 639
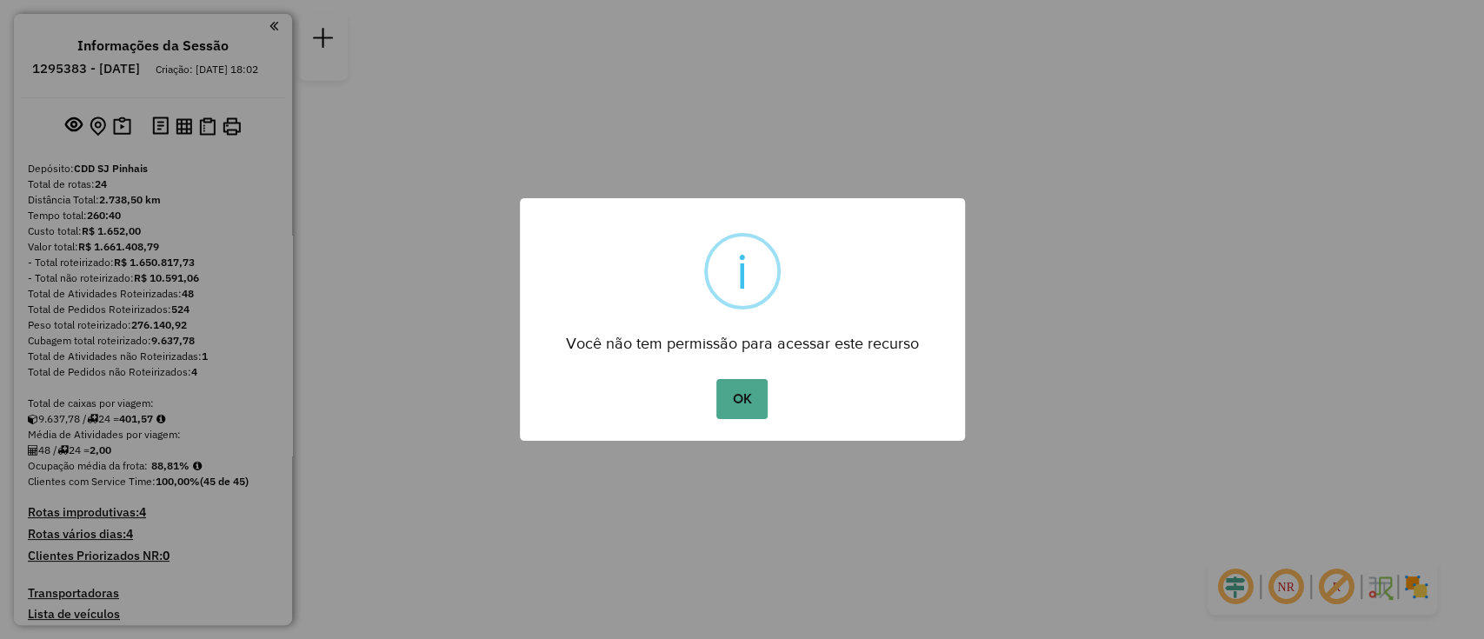
drag, startPoint x: 733, startPoint y: 398, endPoint x: 642, endPoint y: 388, distance: 91.0
click at [734, 398] on button "OK" at bounding box center [741, 399] width 51 height 40
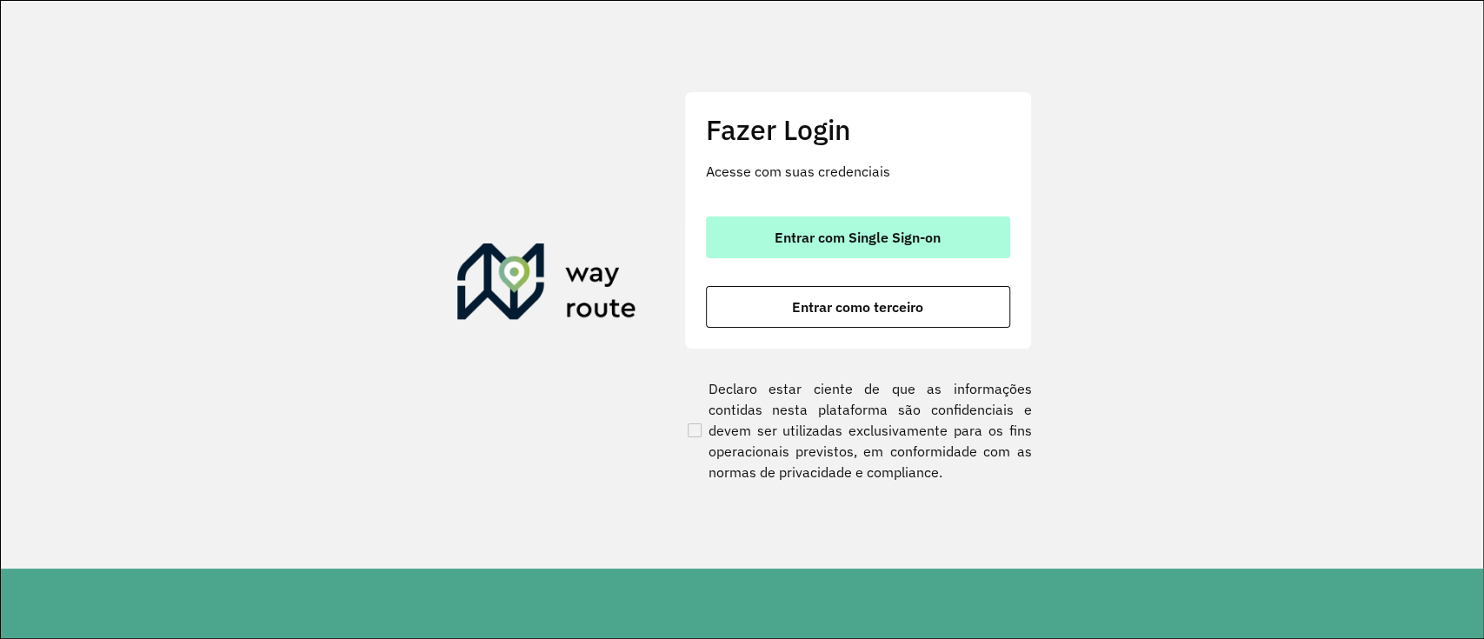
click at [785, 223] on button "Entrar com Single Sign-on" at bounding box center [858, 237] width 304 height 42
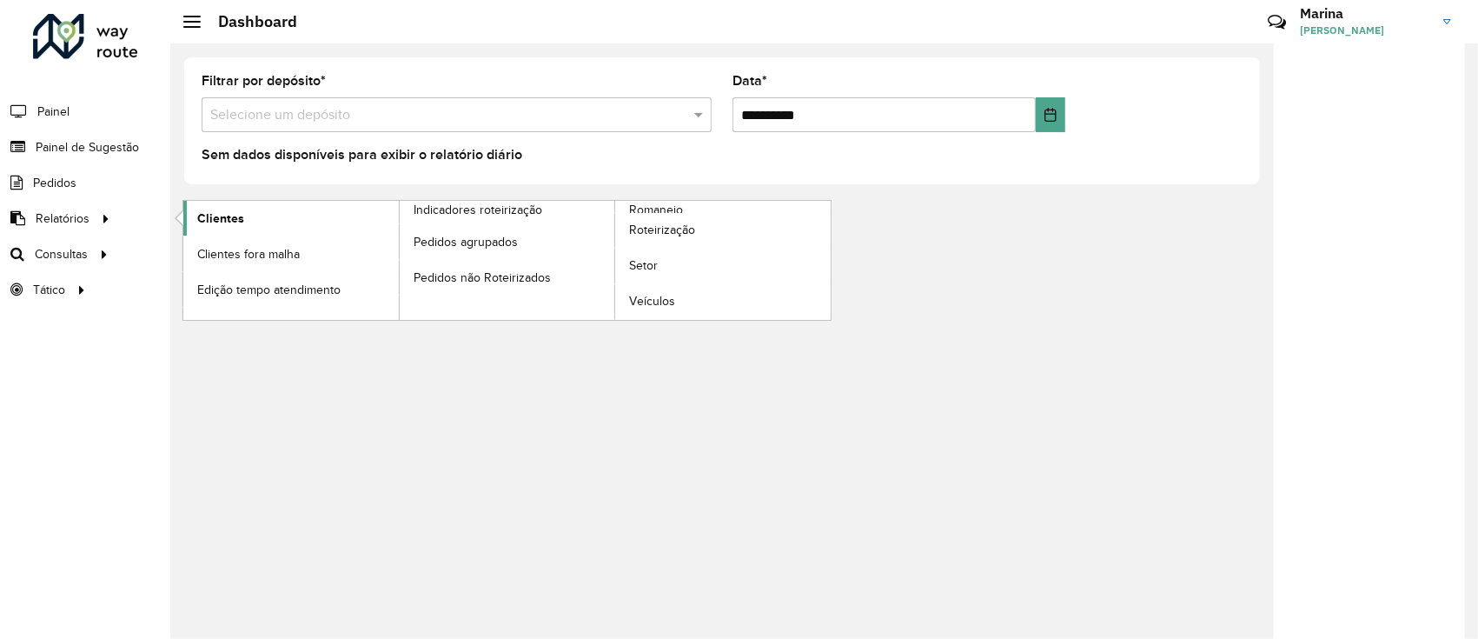
drag, startPoint x: 223, startPoint y: 223, endPoint x: 240, endPoint y: 230, distance: 18.7
click at [223, 223] on span "Clientes" at bounding box center [220, 218] width 47 height 18
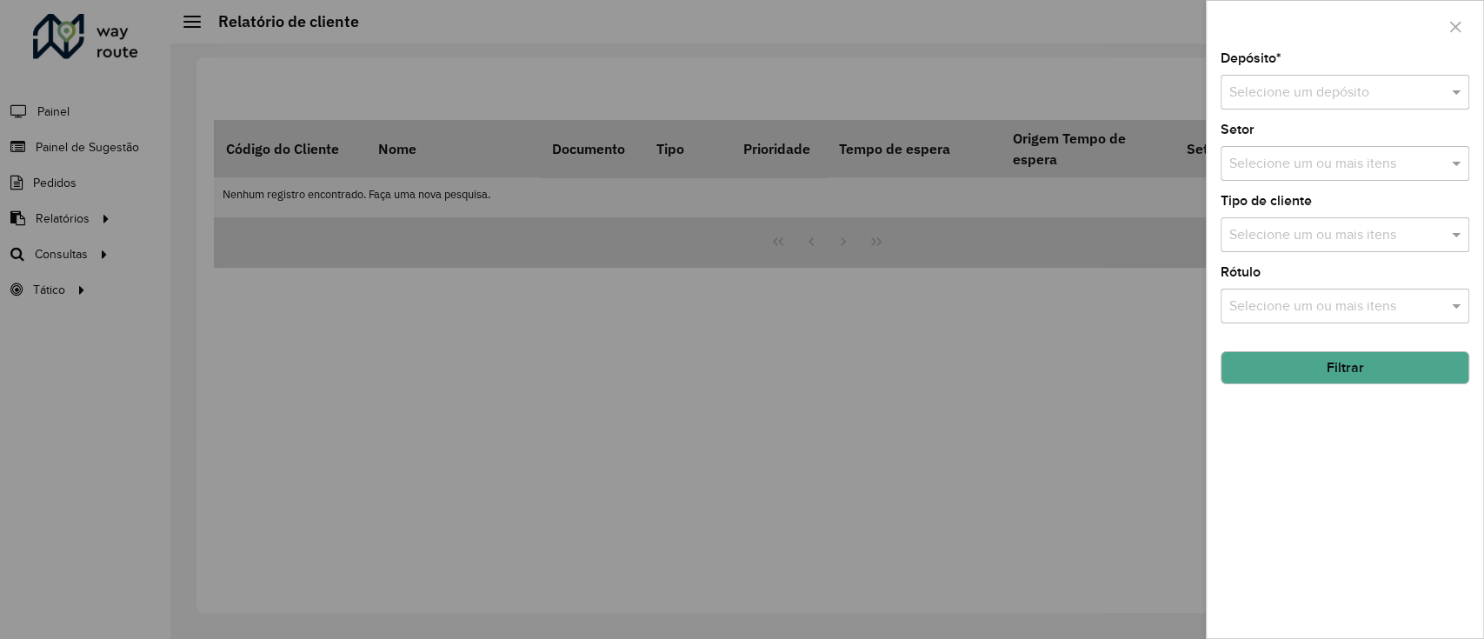
click at [1315, 94] on input "text" at bounding box center [1327, 93] width 196 height 21
type input "****"
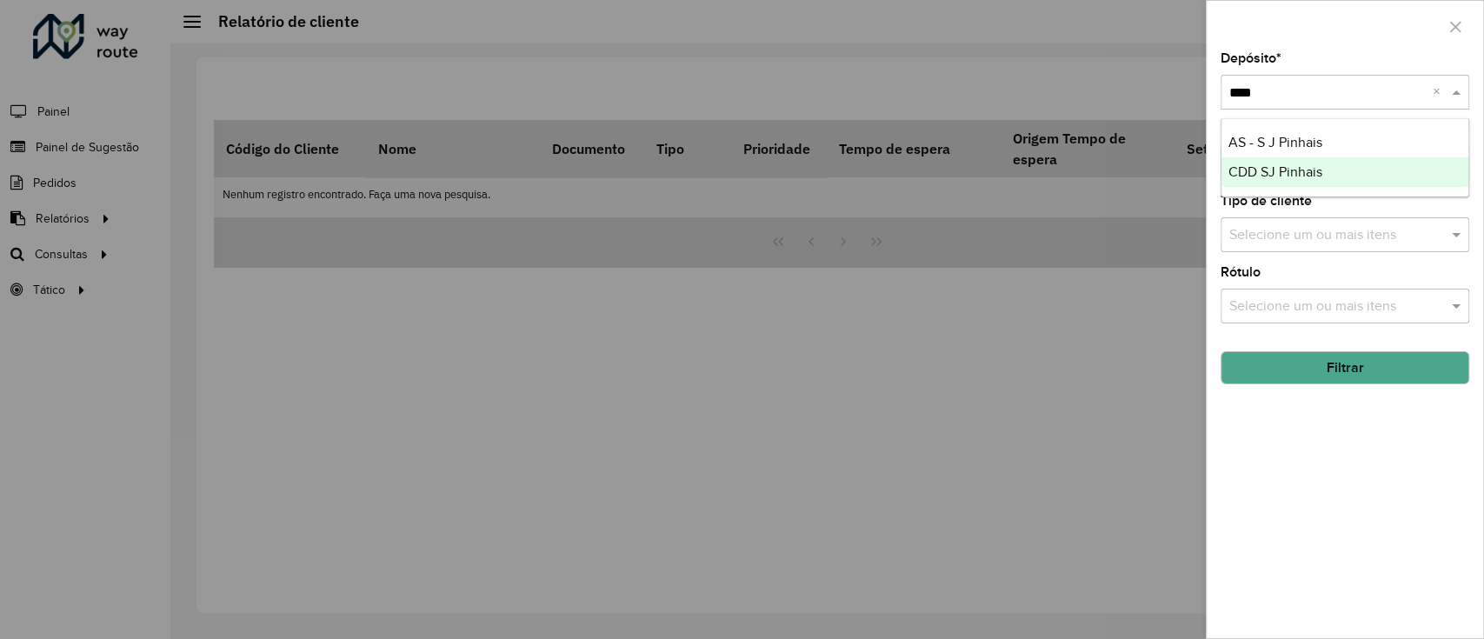
click at [1335, 175] on div "CDD SJ Pinhais" at bounding box center [1344, 172] width 247 height 30
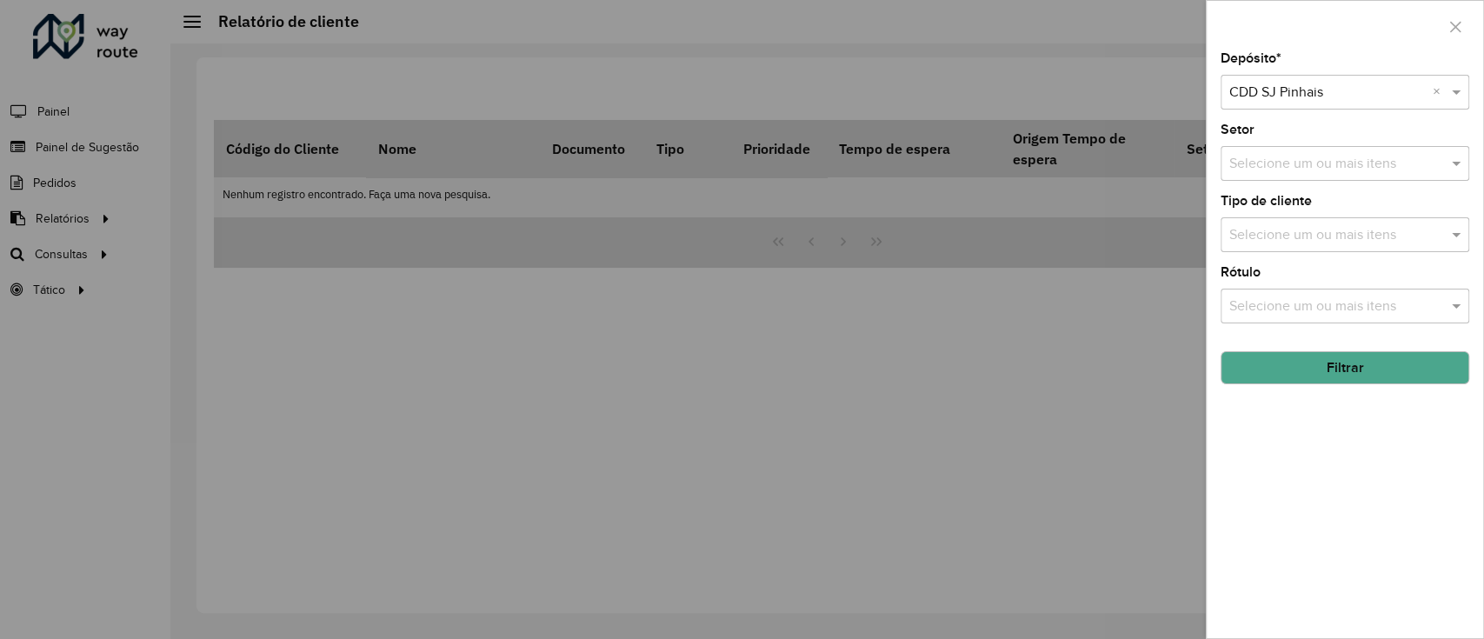
click at [1324, 376] on button "Filtrar" at bounding box center [1344, 367] width 249 height 33
